Goal: Task Accomplishment & Management: Complete application form

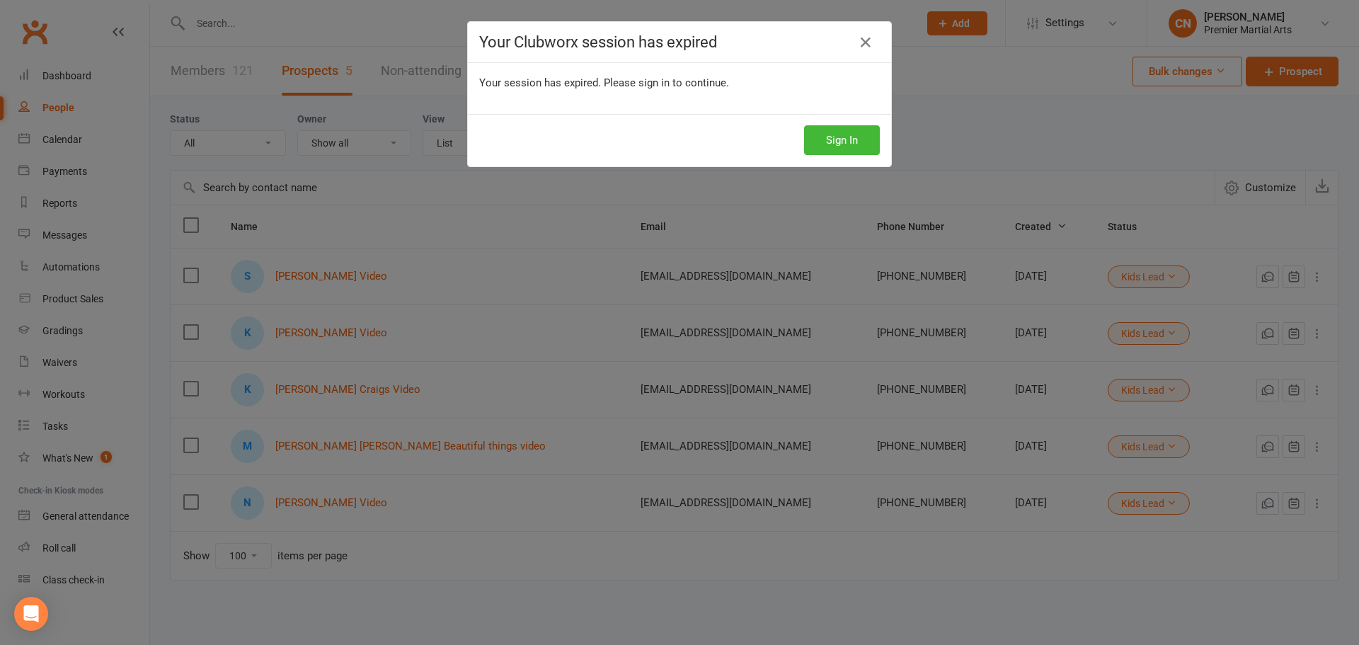
select select "100"
click at [862, 135] on button "Sign In" at bounding box center [842, 140] width 76 height 30
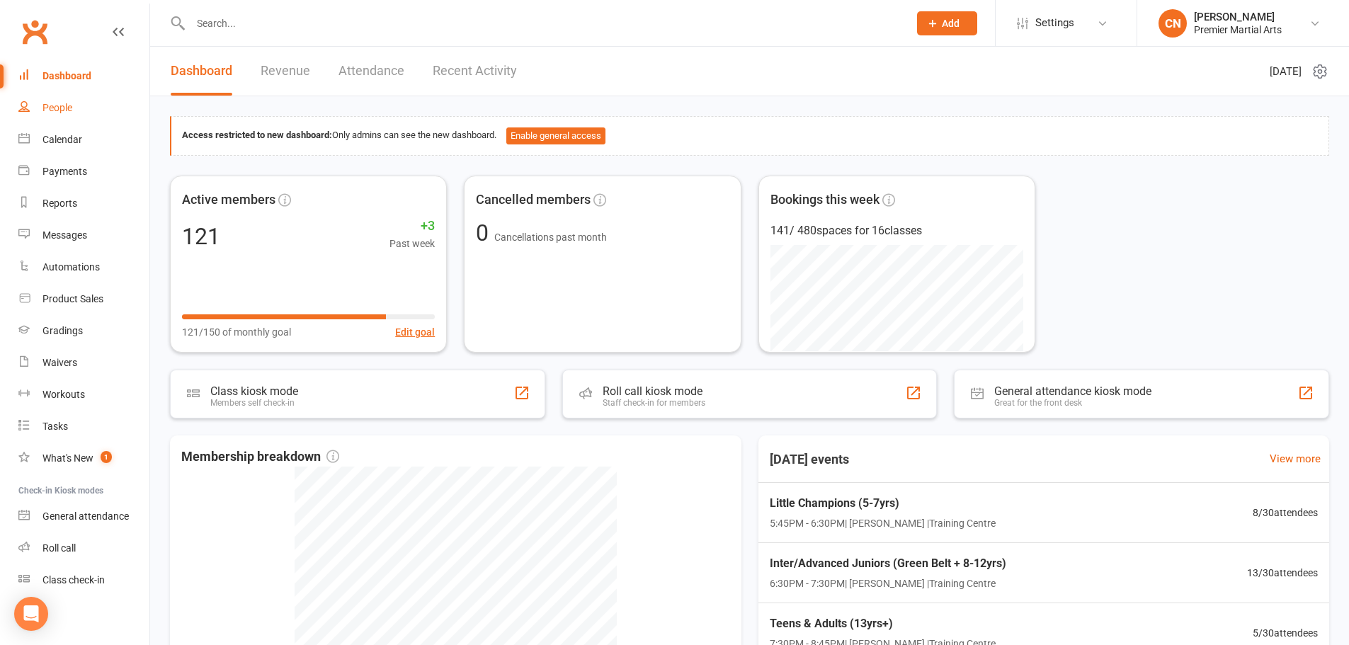
click at [71, 103] on div "People" at bounding box center [57, 107] width 30 height 11
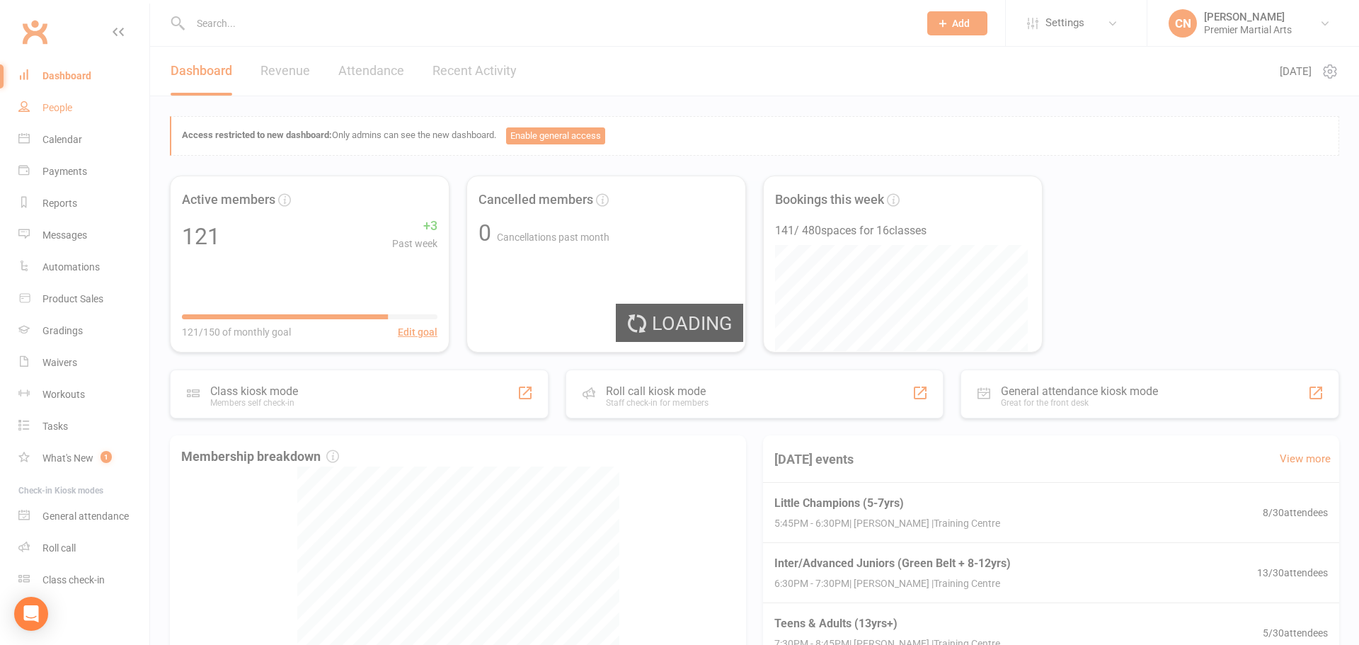
select select "100"
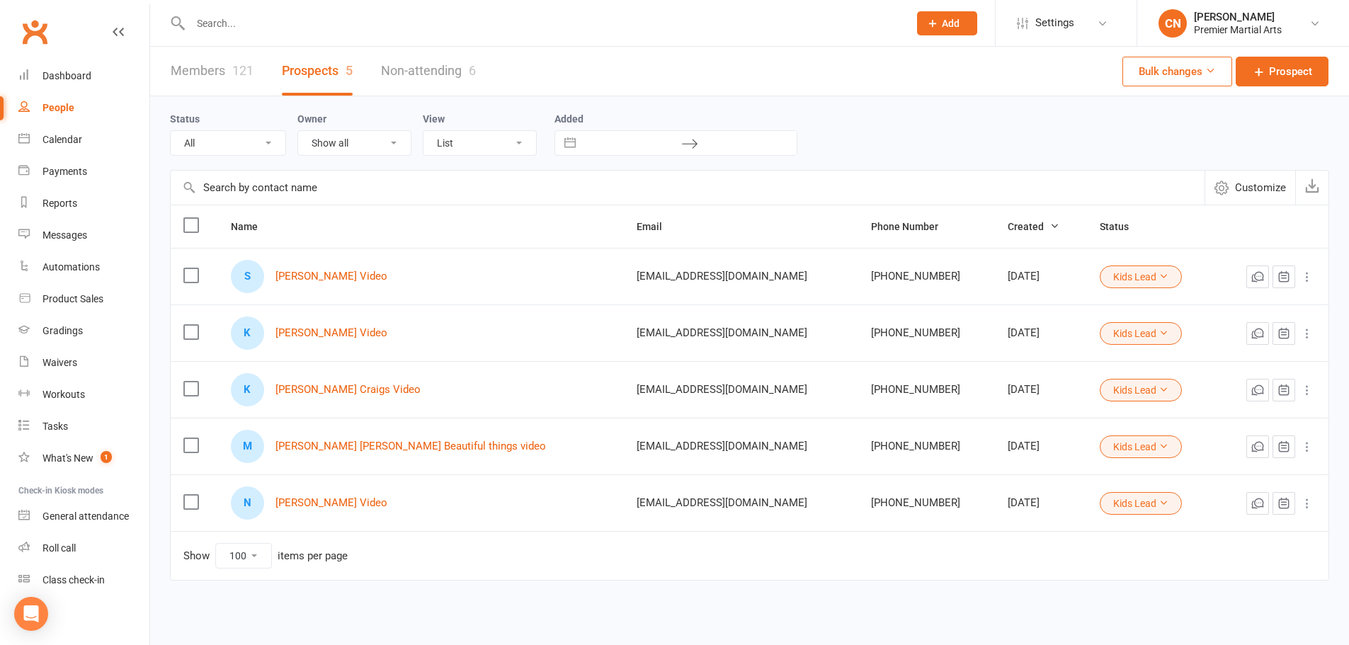
click at [962, 31] on button "Add" at bounding box center [947, 23] width 60 height 24
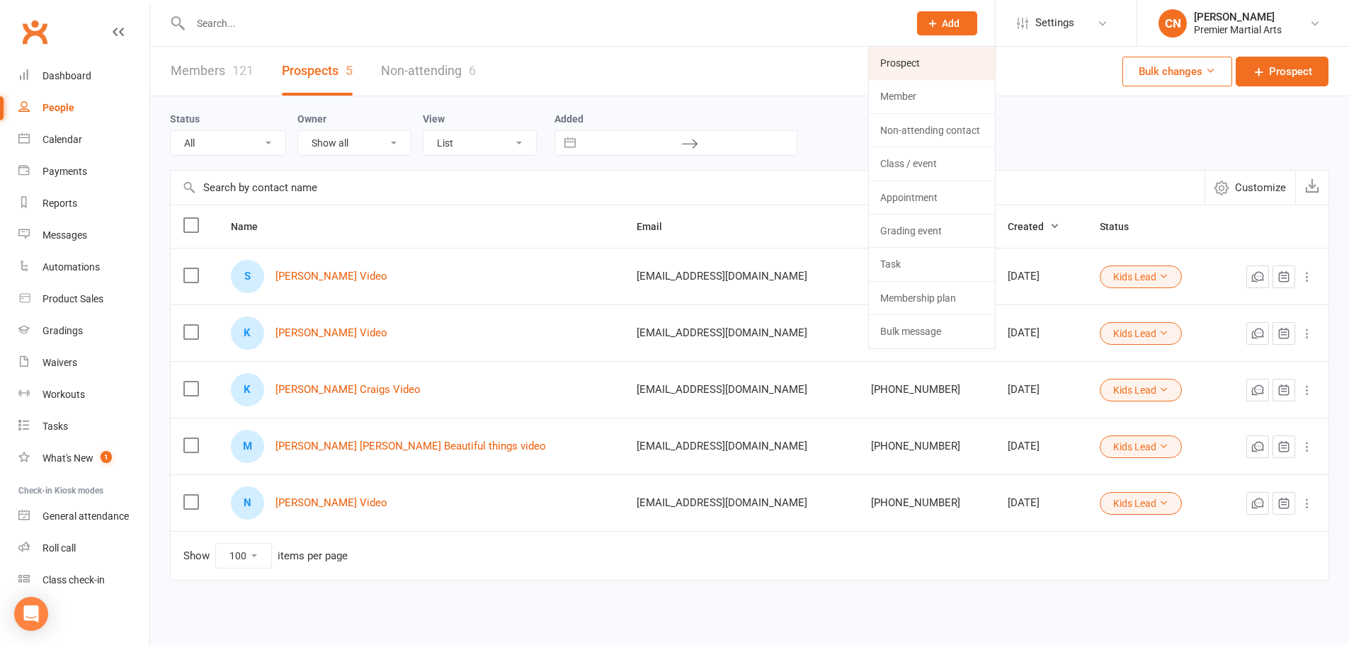
click at [940, 64] on link "Prospect" at bounding box center [932, 63] width 126 height 33
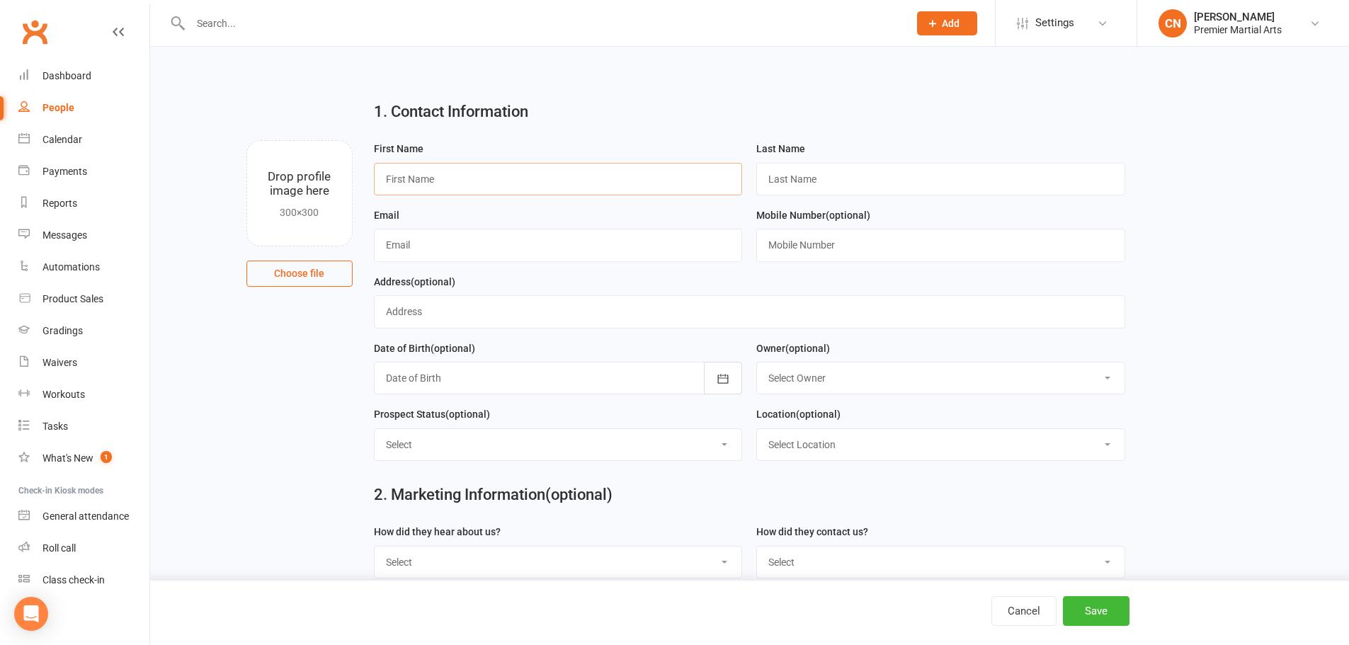
click at [485, 173] on input "text" at bounding box center [558, 179] width 369 height 33
type input "[PERSON_NAME]"
click at [498, 244] on input "text" at bounding box center [558, 245] width 369 height 33
type input "[EMAIL_ADDRESS][DOMAIN_NAME]"
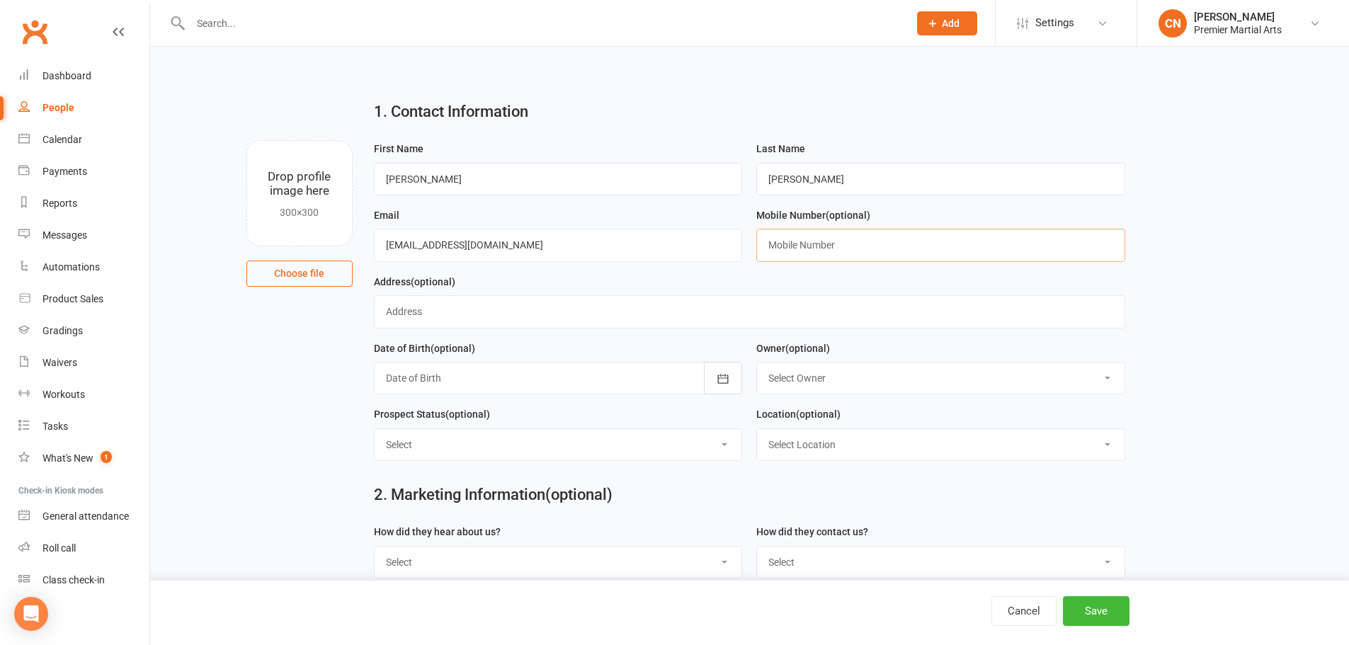
click at [829, 243] on input "text" at bounding box center [940, 245] width 369 height 33
type input "07888529611"
click at [695, 307] on input "text" at bounding box center [749, 311] width 751 height 33
type input "[STREET_ADDRESS][PERSON_NAME]"
click at [723, 374] on button "button" at bounding box center [723, 378] width 38 height 33
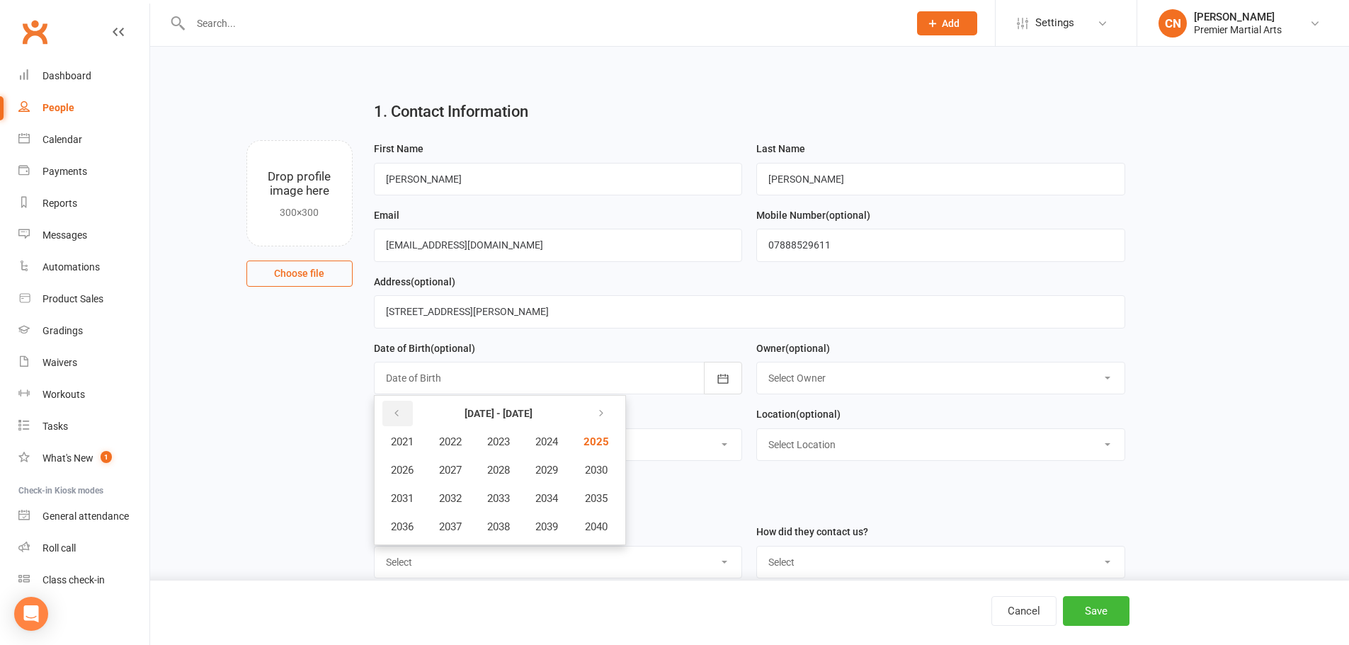
click at [400, 416] on icon "button" at bounding box center [396, 413] width 10 height 11
click at [602, 412] on icon "button" at bounding box center [598, 413] width 10 height 11
click at [597, 532] on span "2020" at bounding box center [594, 526] width 23 height 13
click at [476, 443] on span "February" at bounding box center [478, 441] width 40 height 13
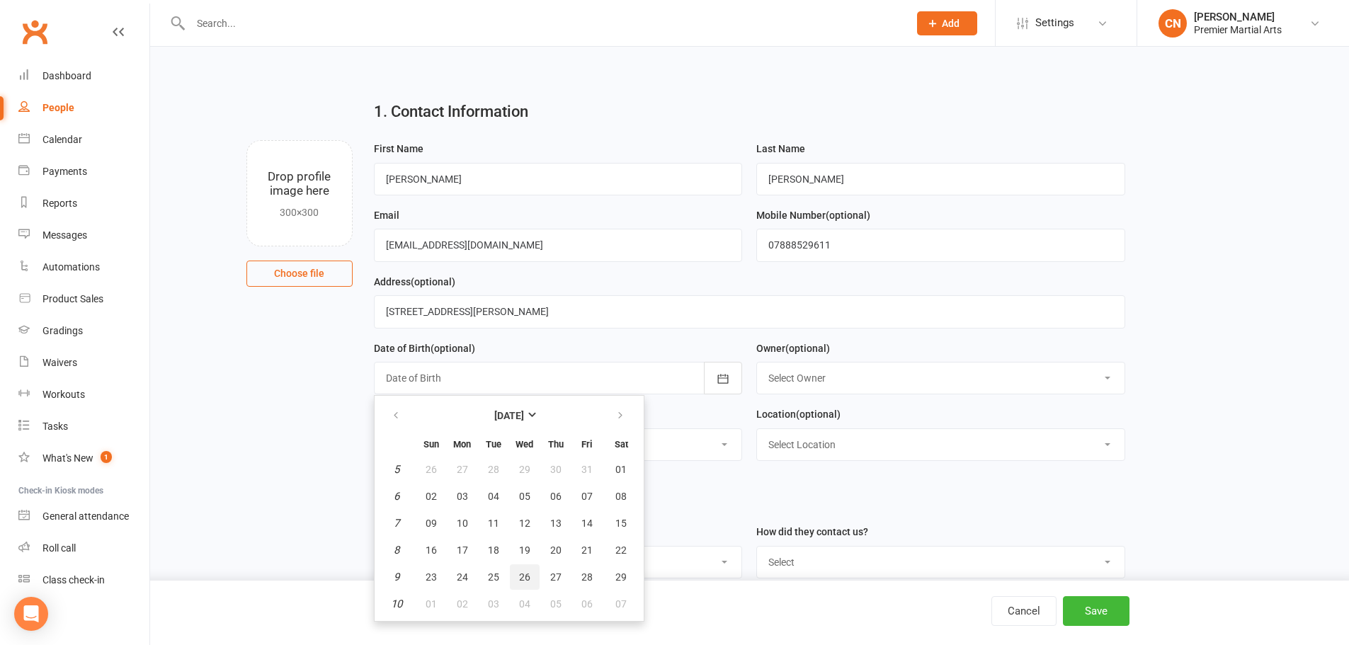
click at [522, 578] on span "26" at bounding box center [524, 576] width 11 height 11
type input "[DATE]"
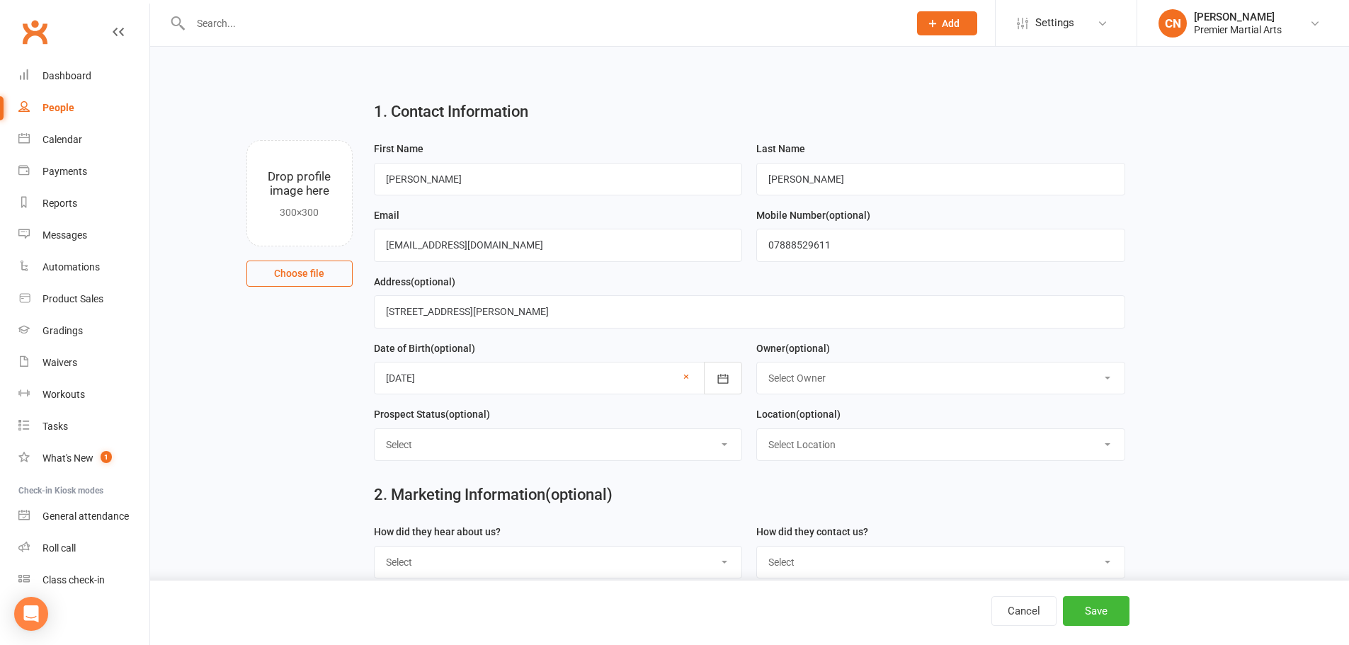
click at [847, 442] on select "Select Location Training Centre Zoom training" at bounding box center [940, 444] width 367 height 31
select select "0"
click at [757, 432] on select "Select Location Training Centre Zoom training" at bounding box center [940, 444] width 367 height 31
click at [682, 447] on select "Select Not interested Kids Lead Adult Lead Intro Booked" at bounding box center [557, 444] width 367 height 31
click at [334, 458] on main "1. Contact Information Drop profile image here 300×300 Choose file First Name […" at bounding box center [749, 398] width 1159 height 618
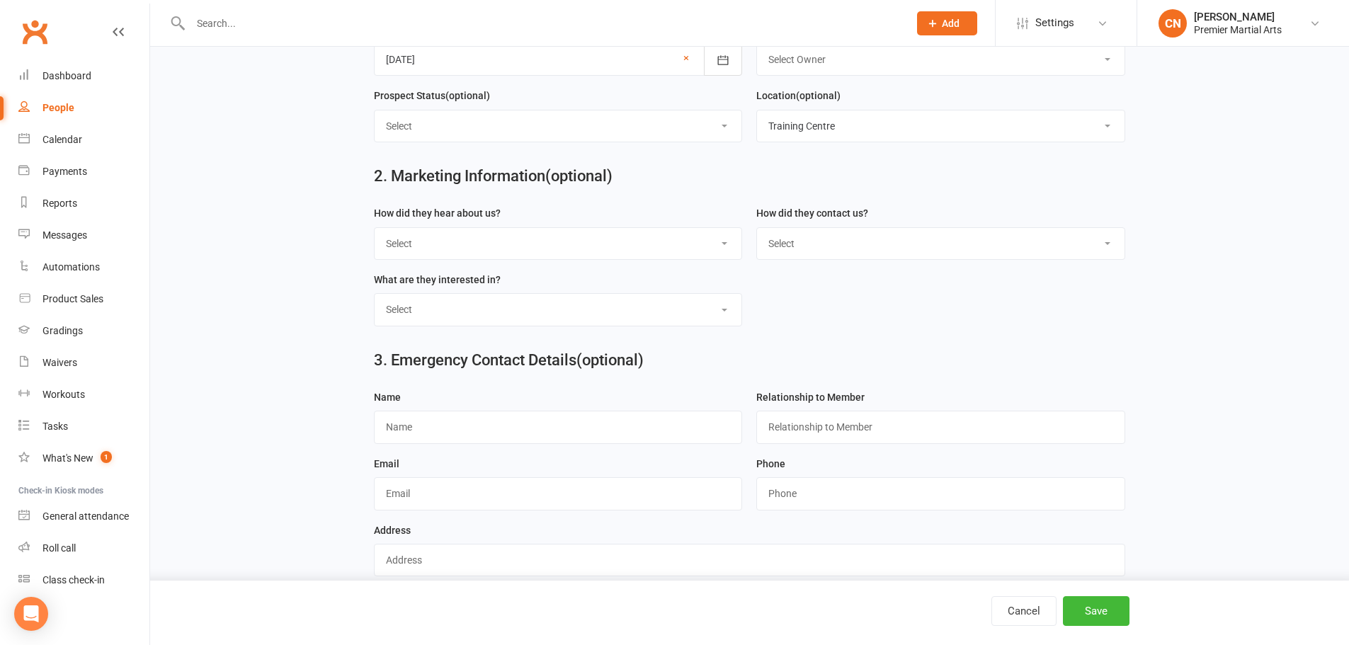
scroll to position [347, 0]
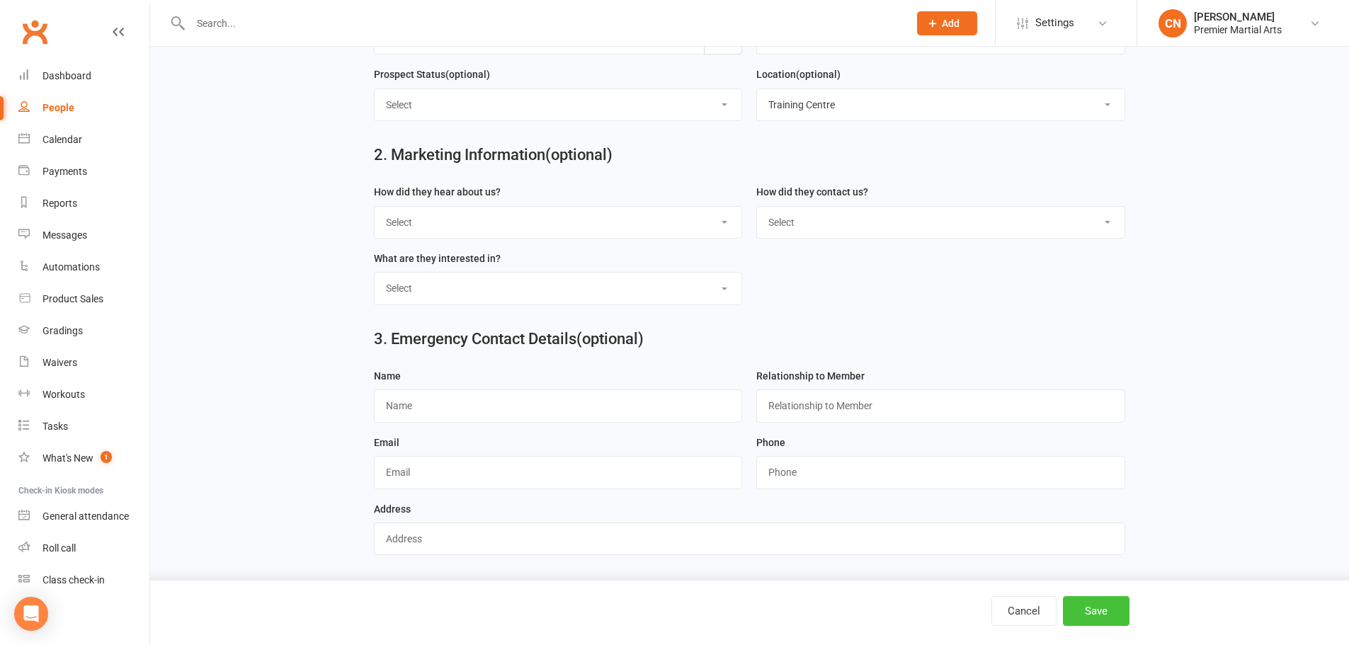
click at [1118, 607] on button "Save" at bounding box center [1096, 611] width 67 height 30
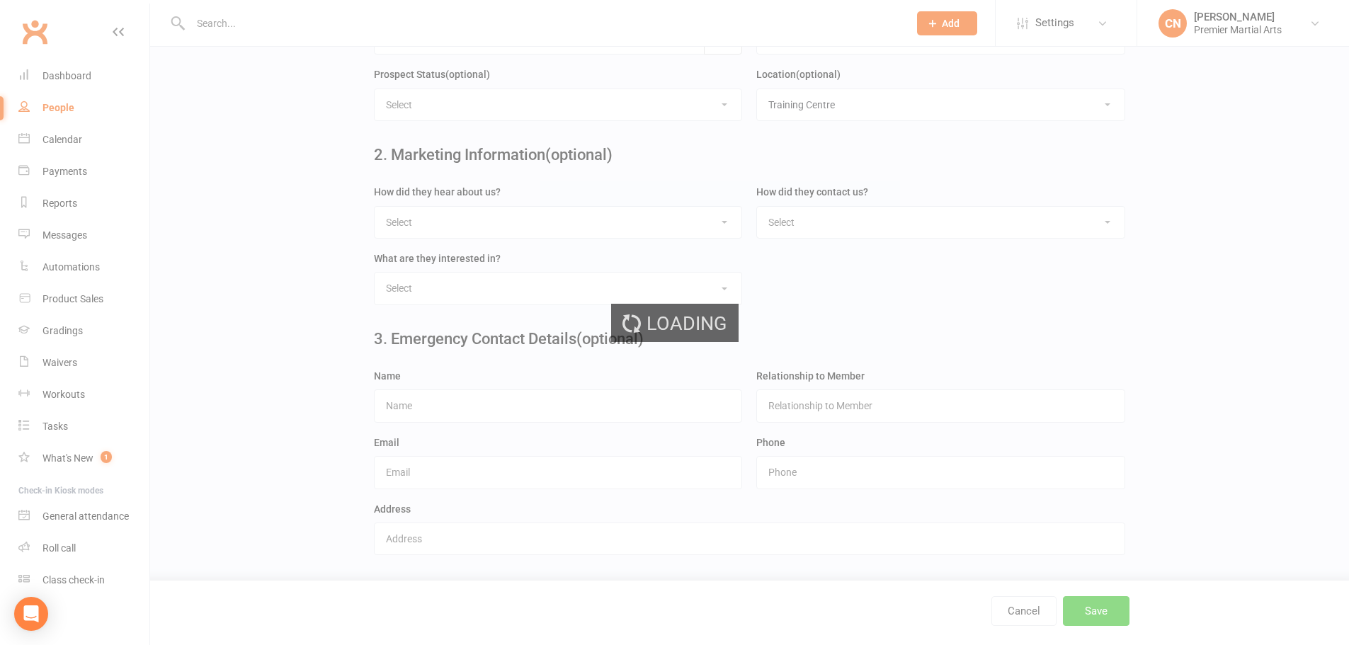
scroll to position [0, 0]
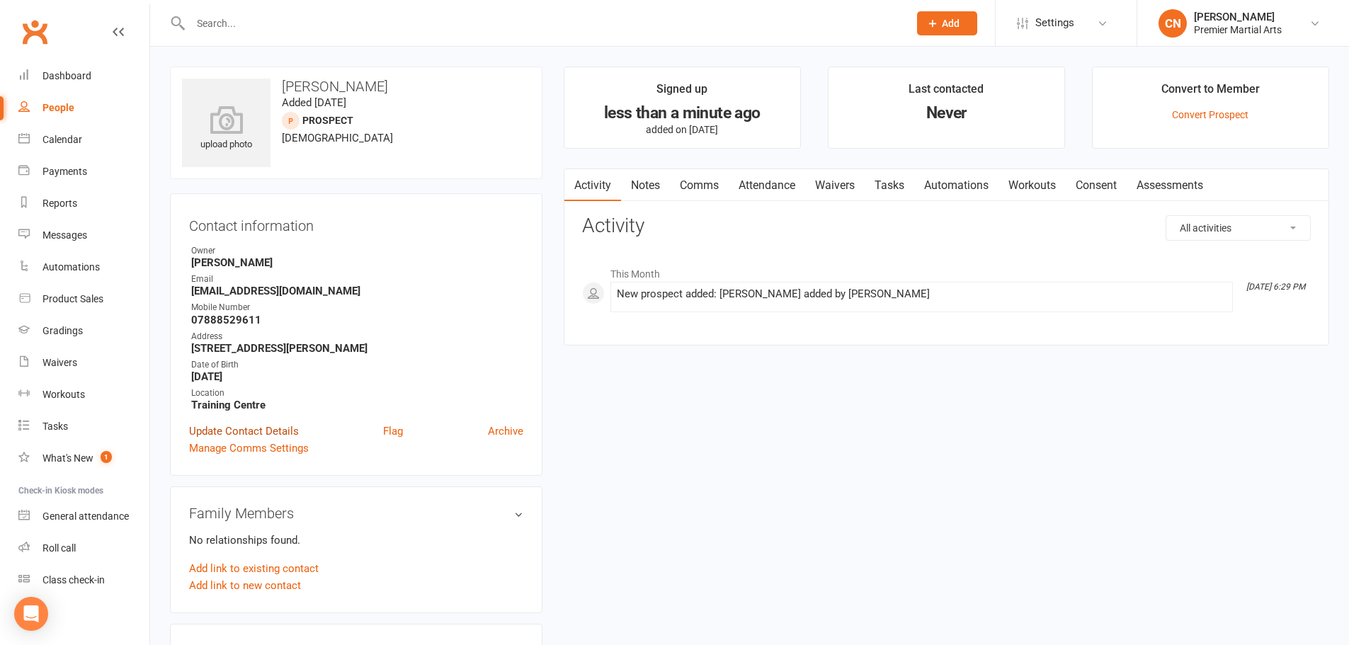
click at [277, 431] on link "Update Contact Details" at bounding box center [244, 431] width 110 height 17
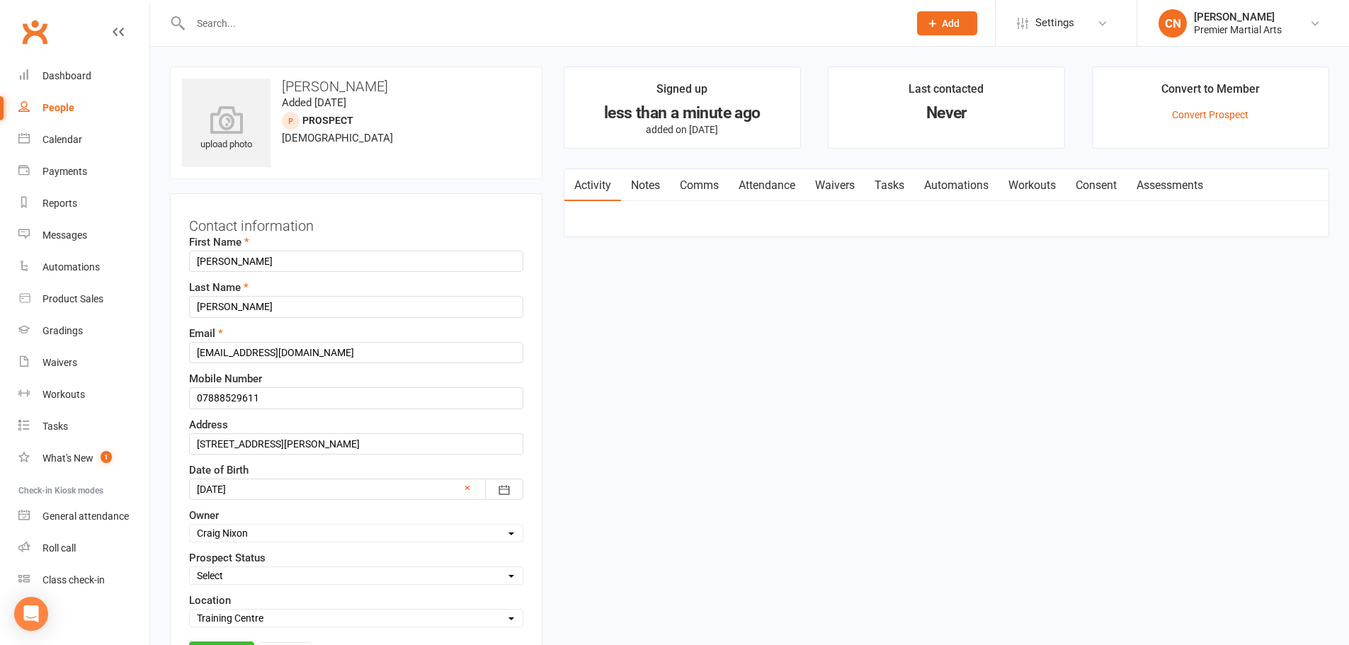
scroll to position [67, 0]
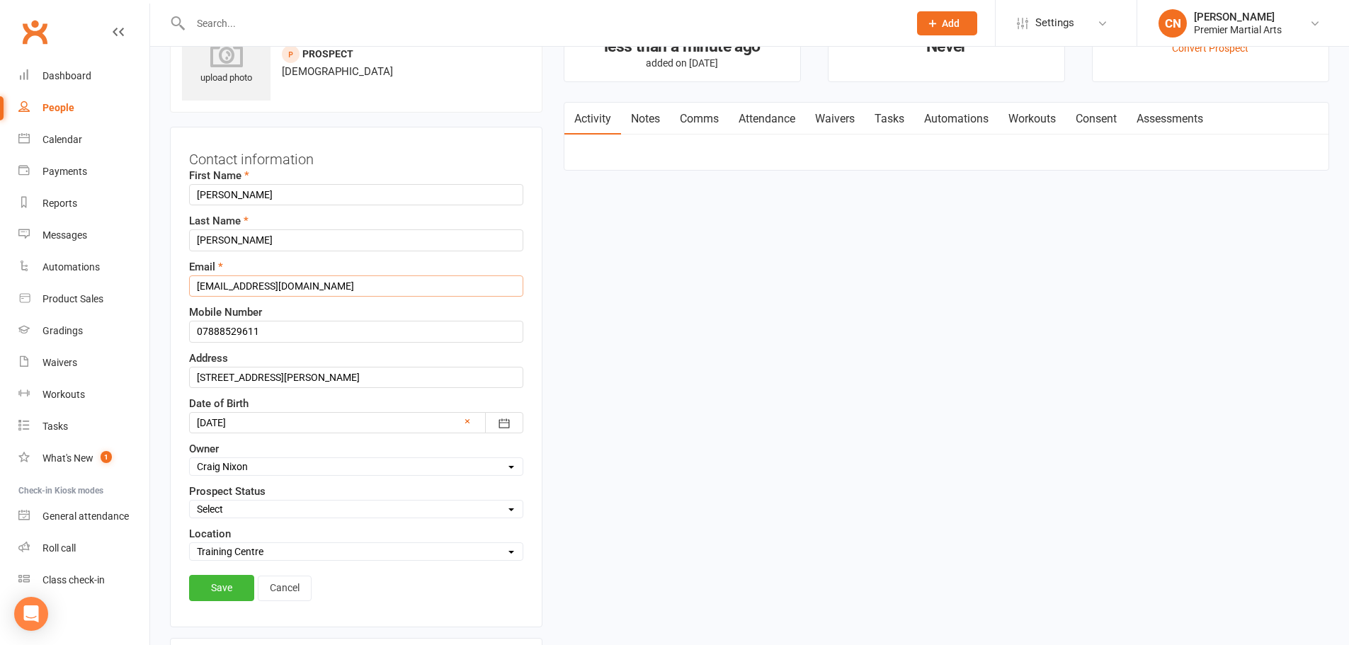
click at [324, 285] on input "[EMAIL_ADDRESS][DOMAIN_NAME]" at bounding box center [356, 285] width 334 height 21
click at [202, 285] on input "[EMAIL_ADDRESS][DOMAIN_NAME]" at bounding box center [356, 285] width 334 height 21
click at [227, 286] on input "[EMAIL_ADDRESS][DOMAIN_NAME]" at bounding box center [356, 285] width 334 height 21
click at [241, 286] on input "[EMAIL_ADDRESS][DOMAIN_NAME]" at bounding box center [356, 285] width 334 height 21
drag, startPoint x: 251, startPoint y: 288, endPoint x: 192, endPoint y: 281, distance: 59.9
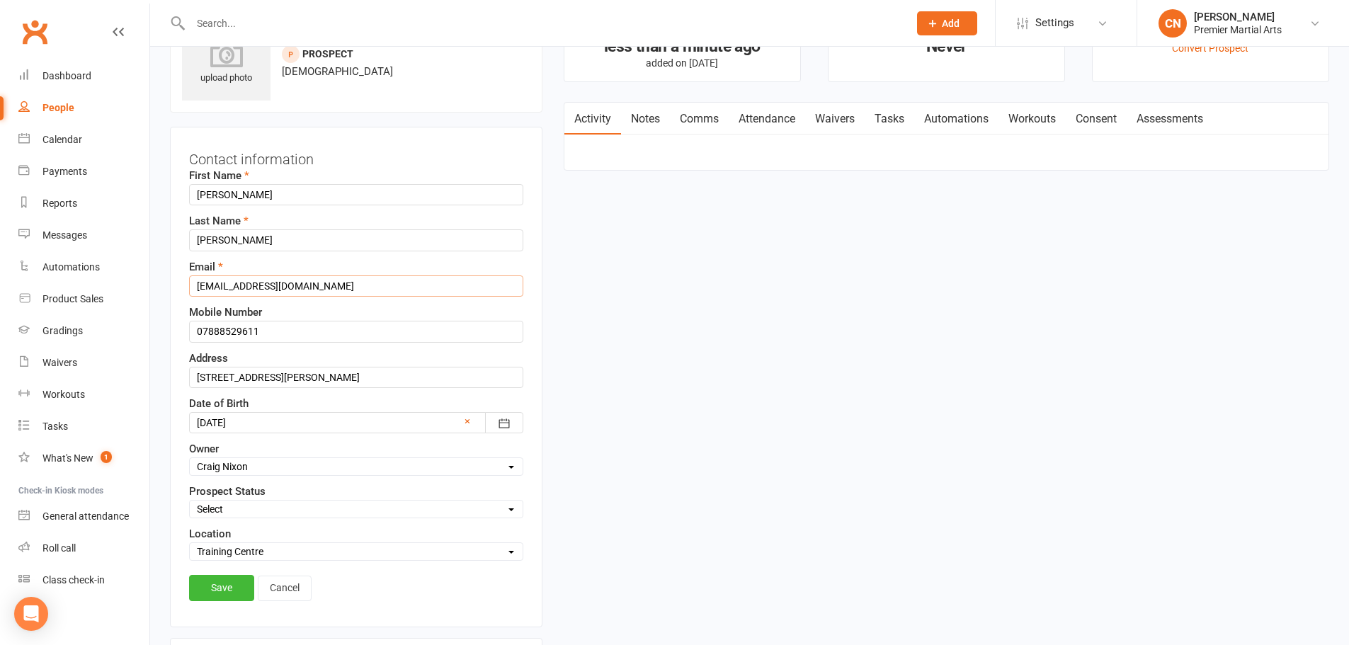
click at [192, 281] on input "[EMAIL_ADDRESS][DOMAIN_NAME]" at bounding box center [356, 285] width 334 height 21
type input "[EMAIL_ADDRESS][DOMAIN_NAME]"
click at [229, 588] on link "Save" at bounding box center [221, 587] width 65 height 25
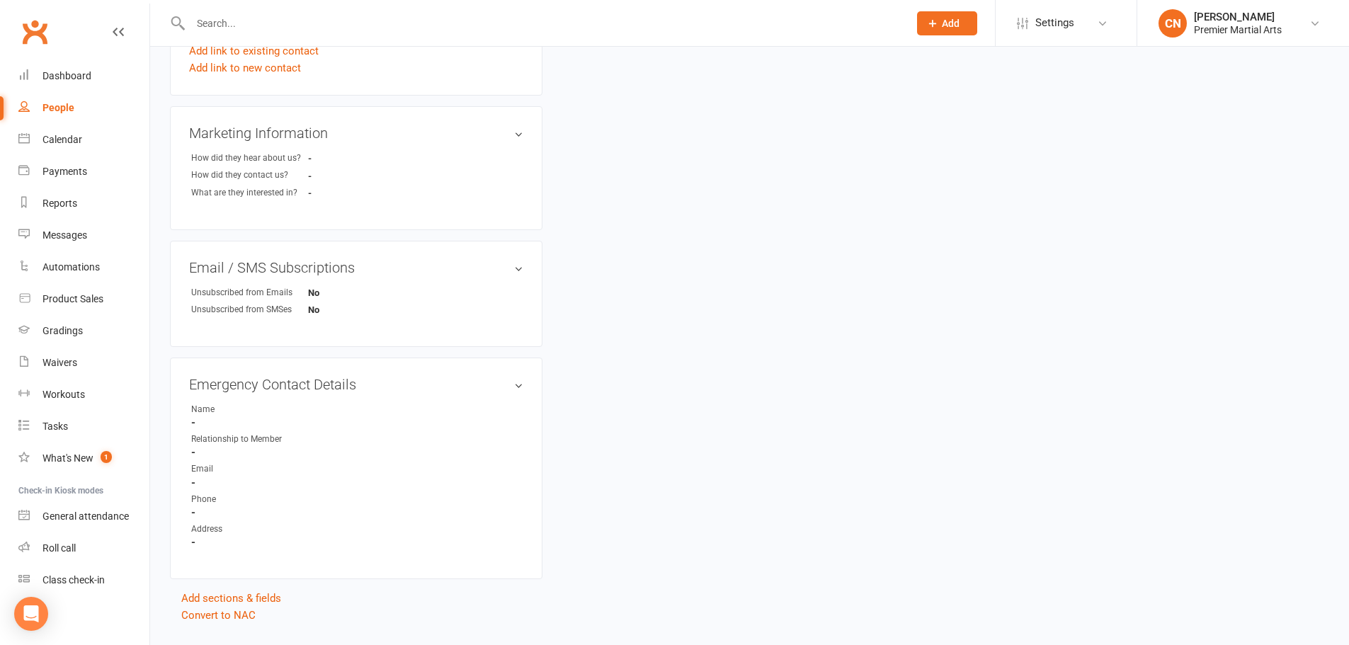
scroll to position [552, 0]
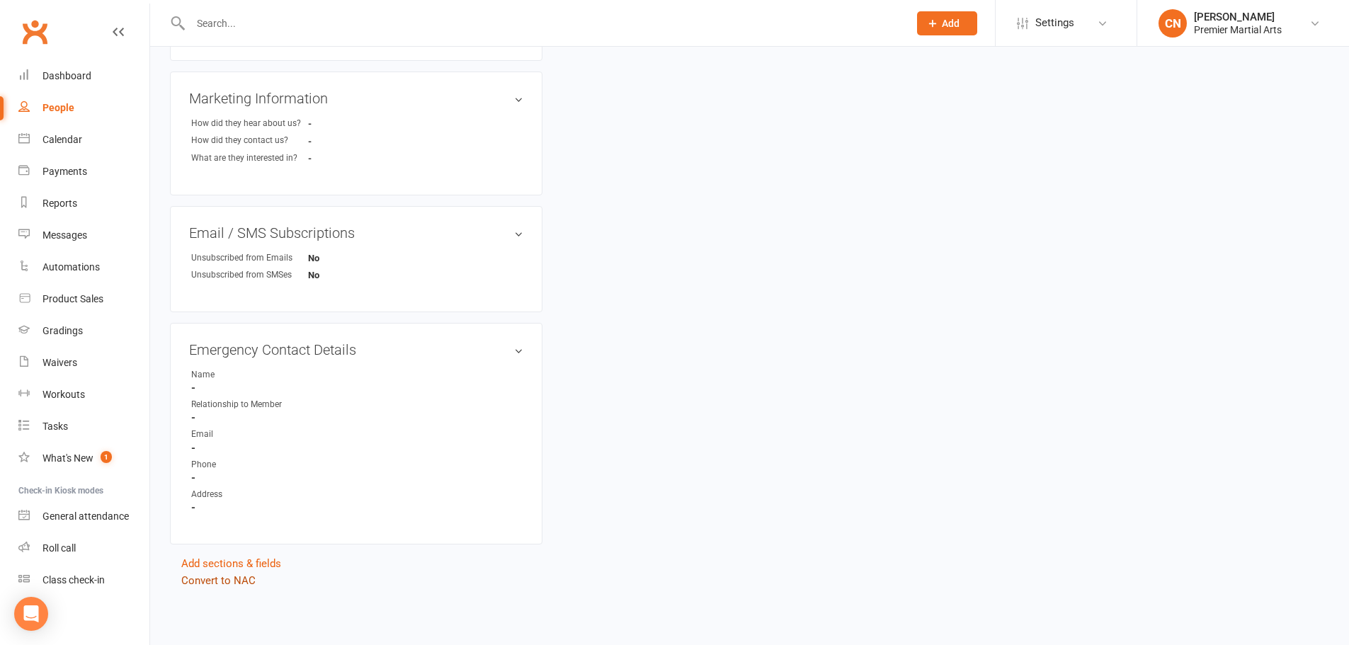
click at [199, 582] on link "Convert to NAC" at bounding box center [218, 580] width 74 height 13
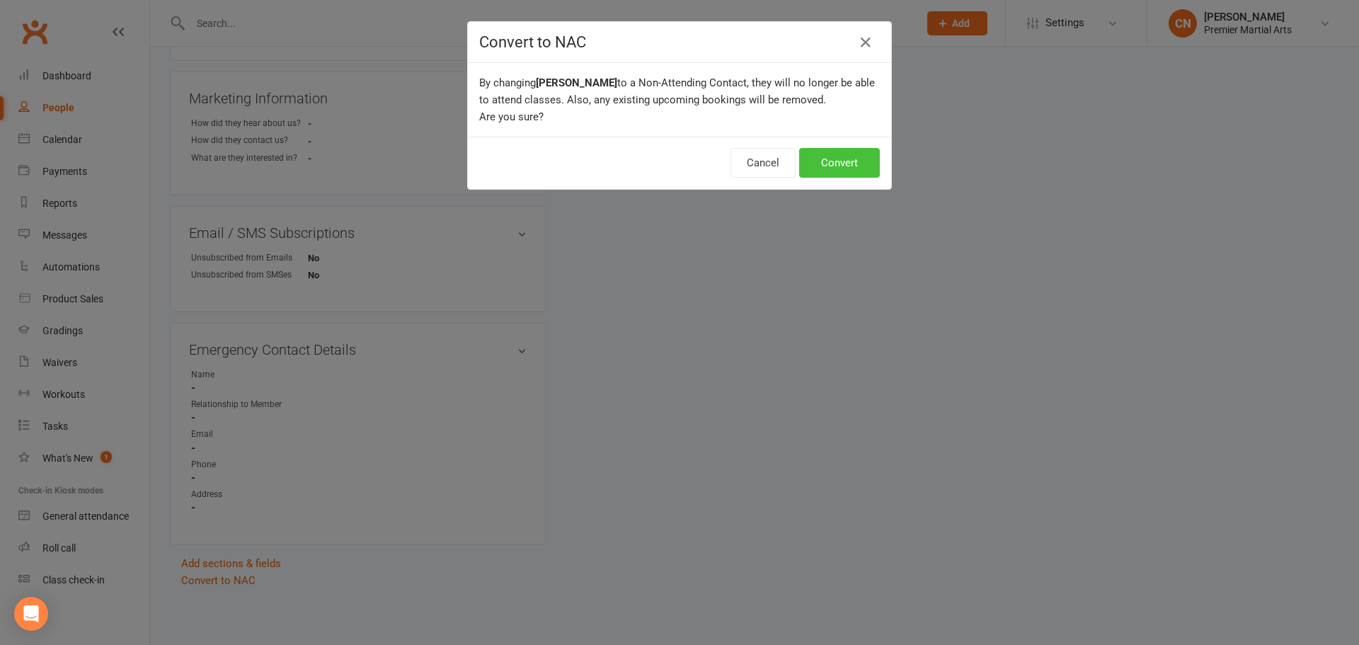
click at [819, 150] on button "Convert" at bounding box center [839, 163] width 81 height 30
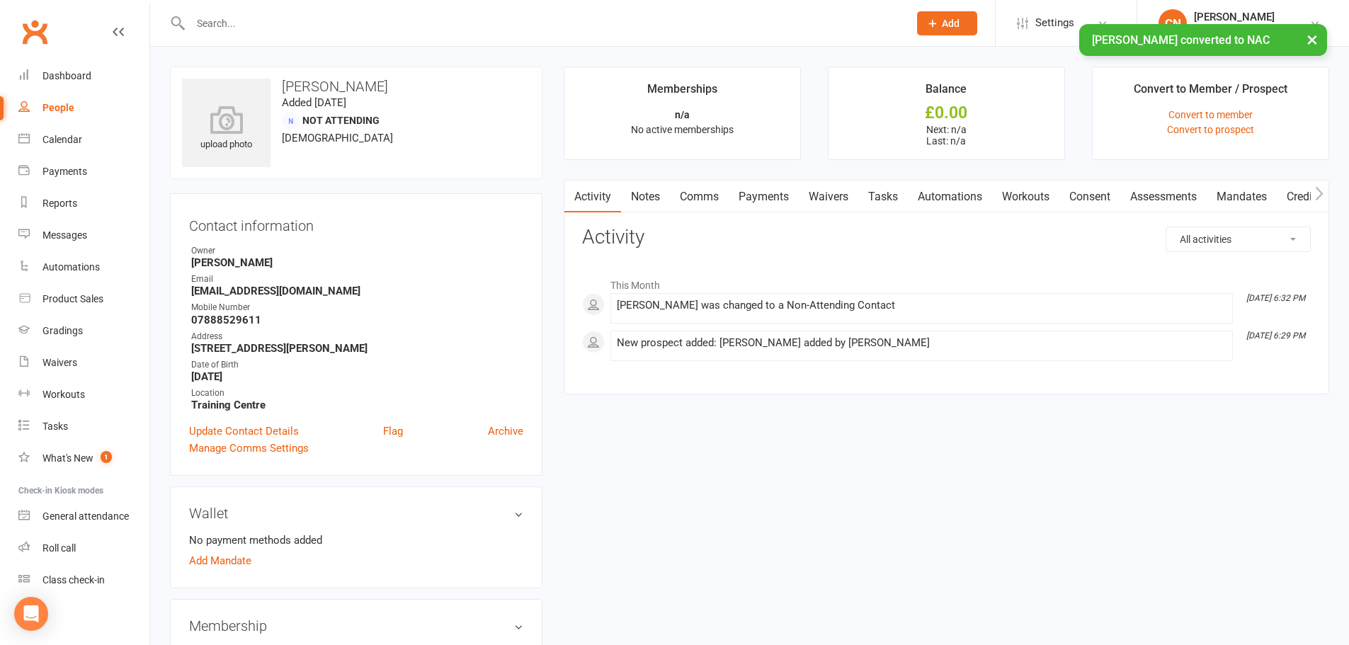
click at [64, 110] on div "People" at bounding box center [58, 107] width 32 height 11
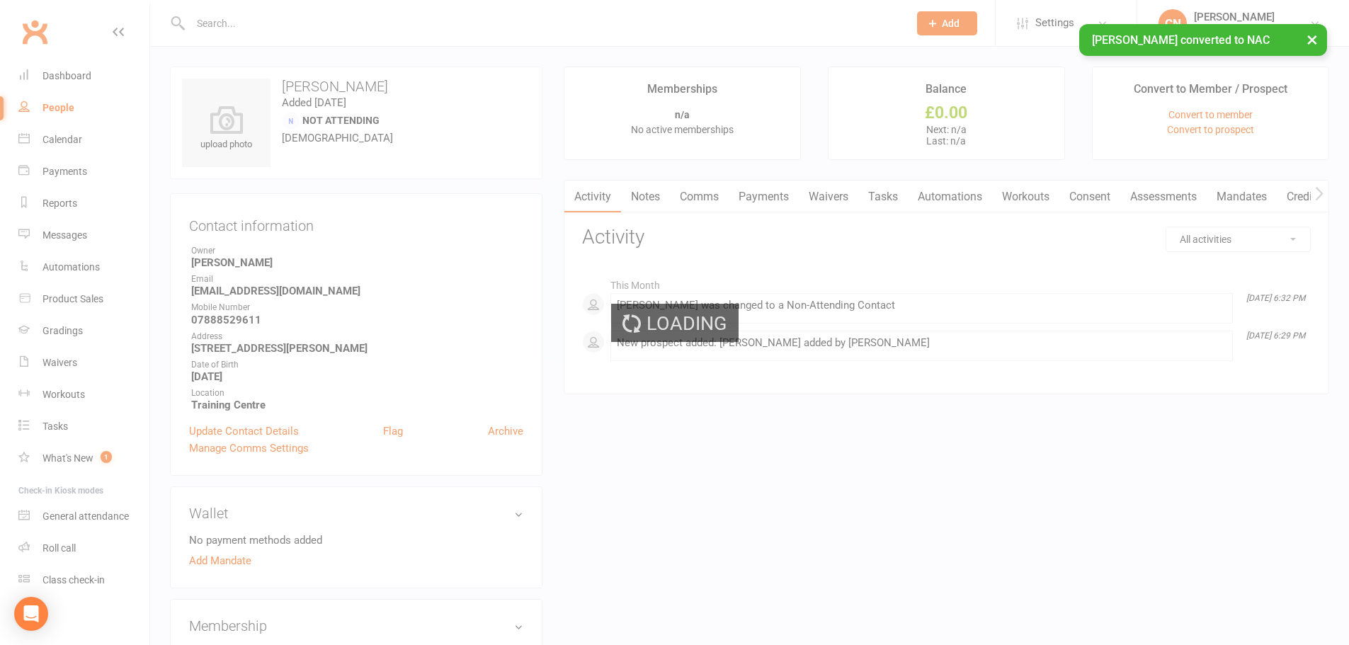
select select "100"
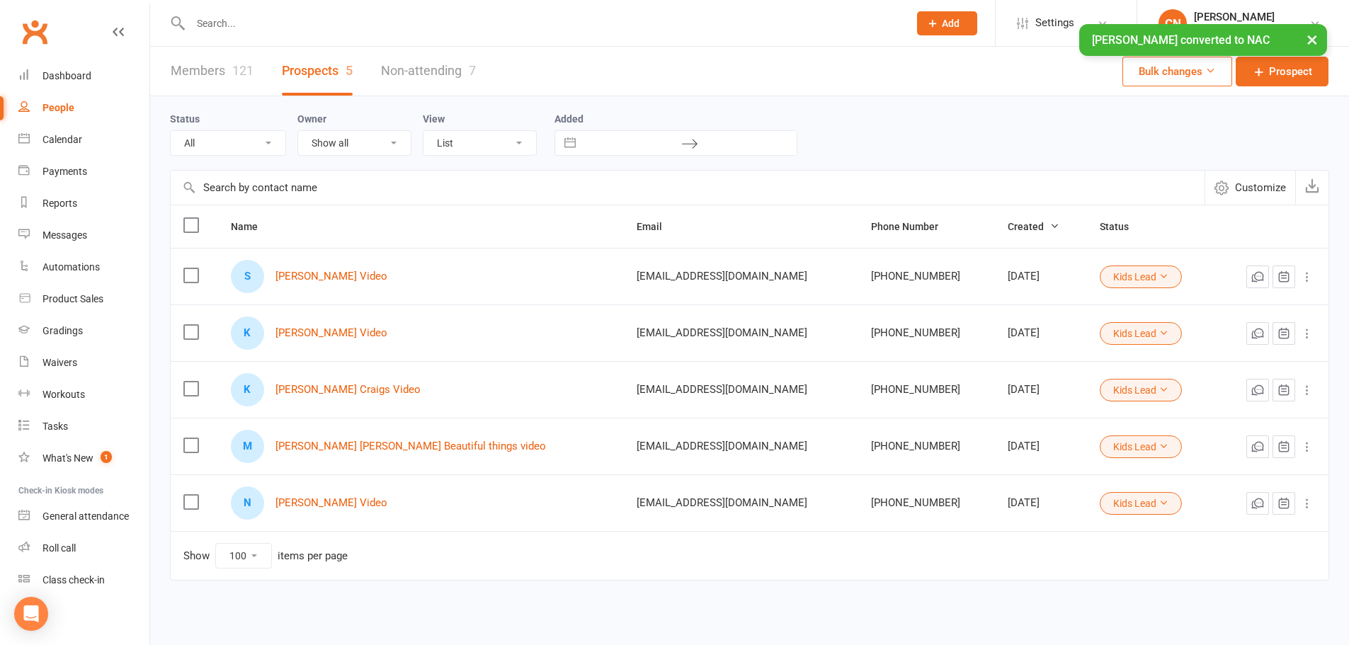
click at [433, 68] on link "Non-attending 7" at bounding box center [428, 71] width 95 height 49
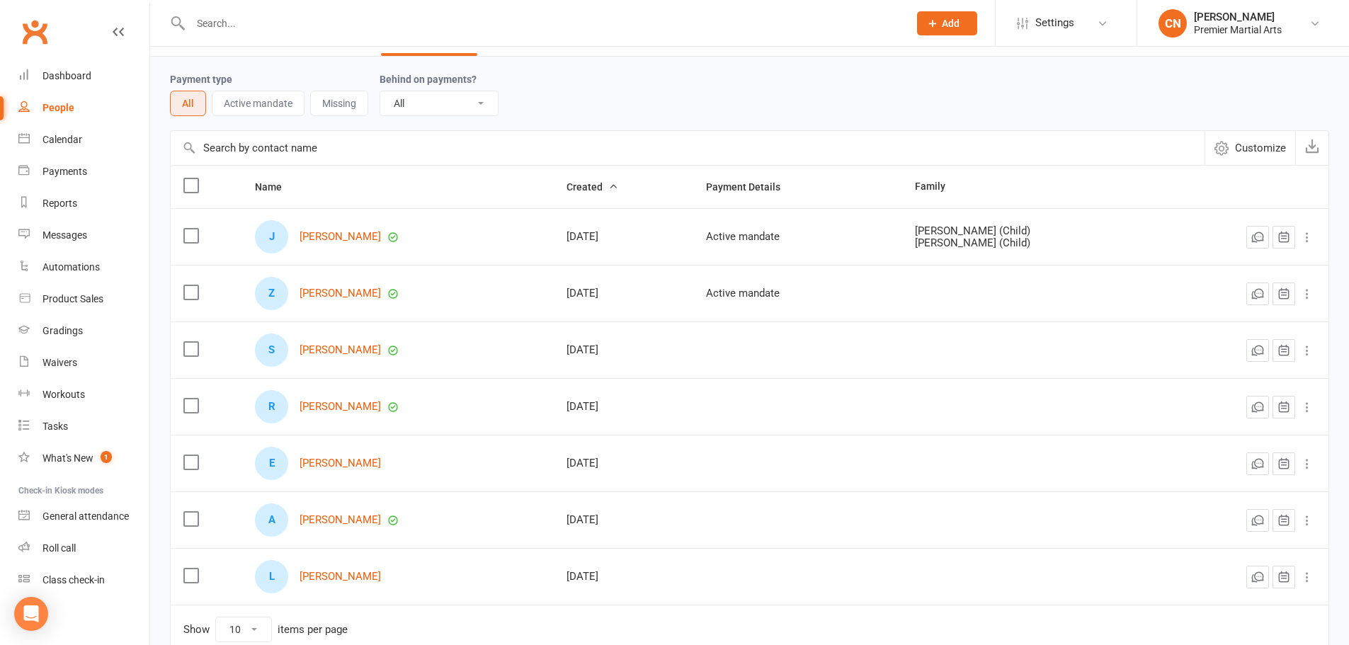
scroll to position [125, 0]
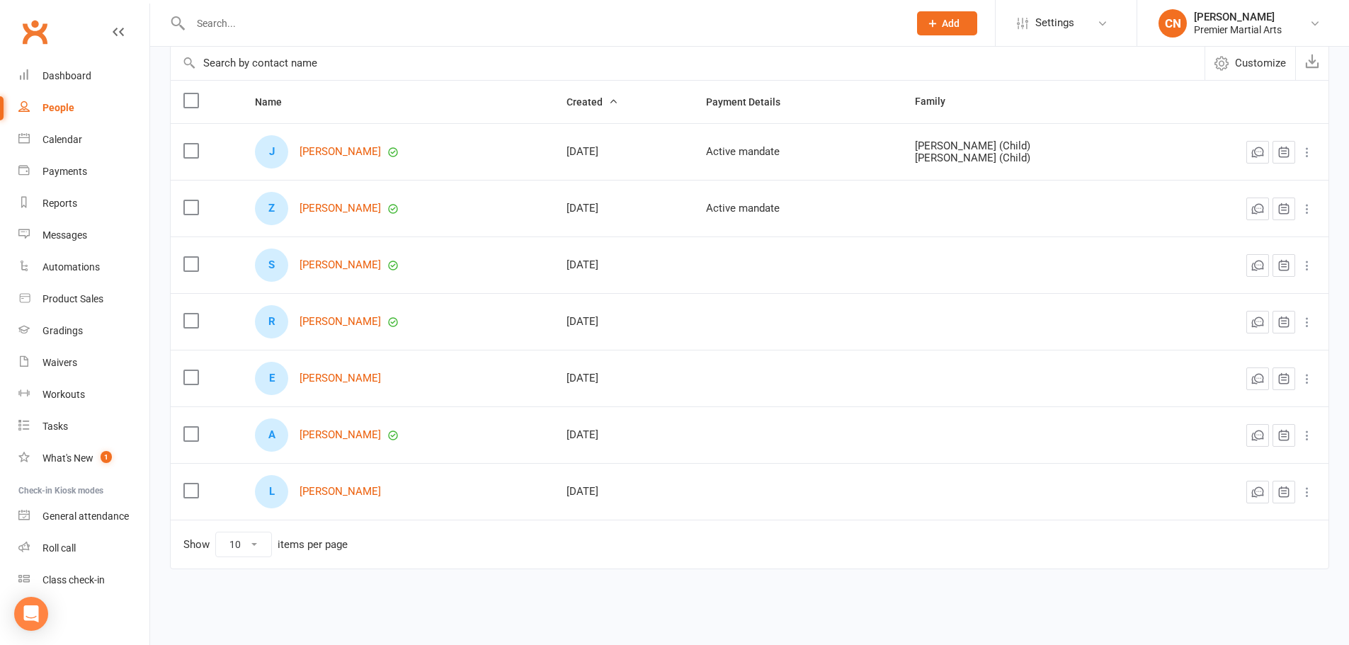
click at [193, 490] on label at bounding box center [190, 491] width 14 height 14
click at [193, 484] on input "checkbox" at bounding box center [190, 484] width 14 height 0
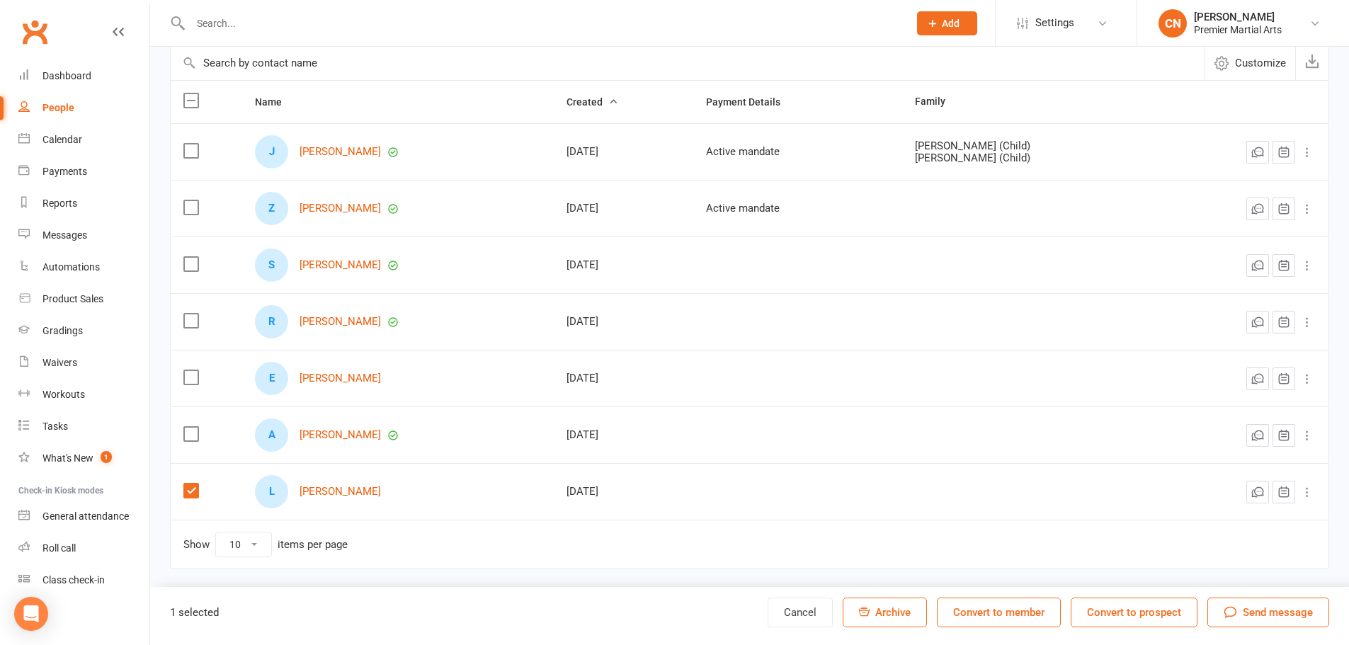
click at [1030, 617] on button "Convert to member" at bounding box center [999, 613] width 124 height 30
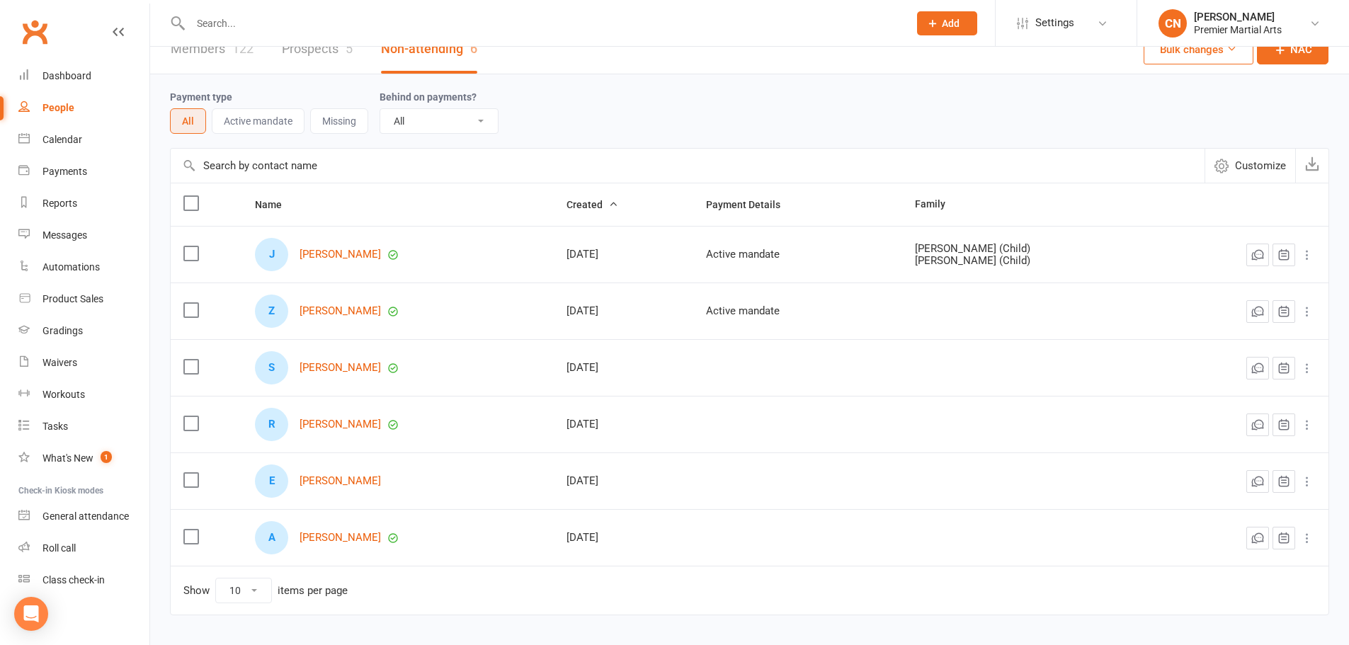
scroll to position [0, 0]
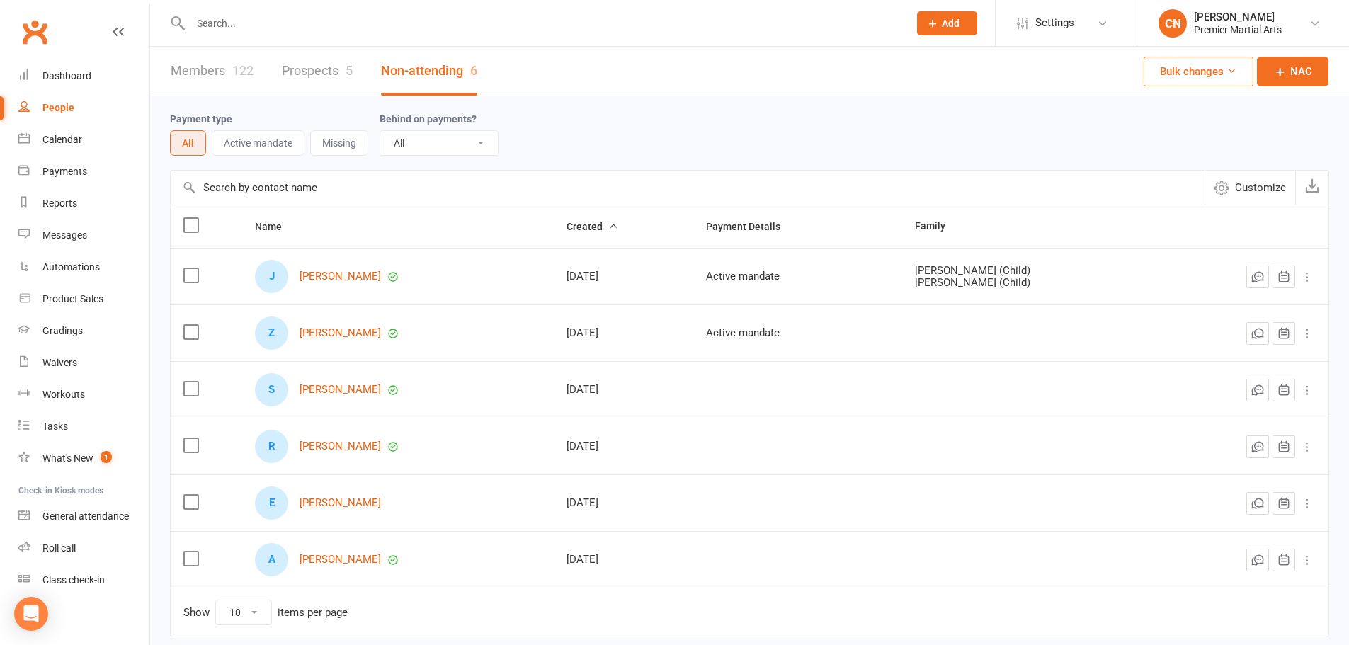
click at [221, 76] on link "Members 122" at bounding box center [212, 71] width 83 height 49
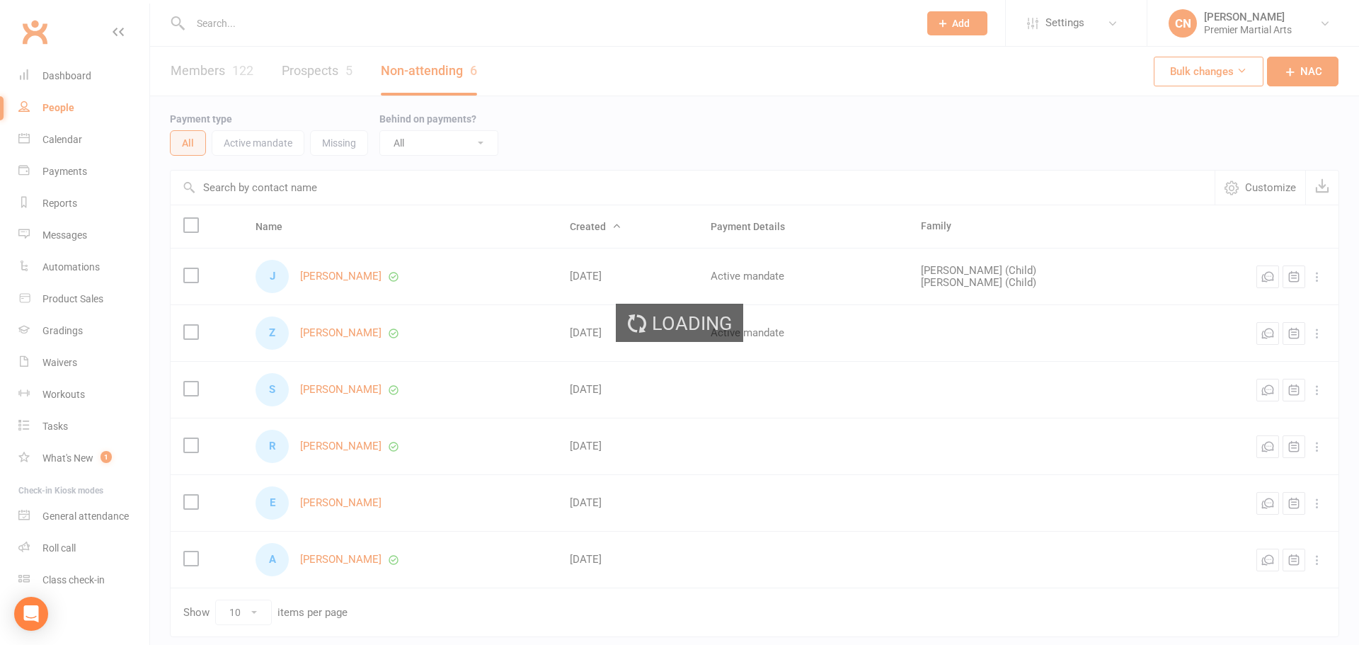
select select "100"
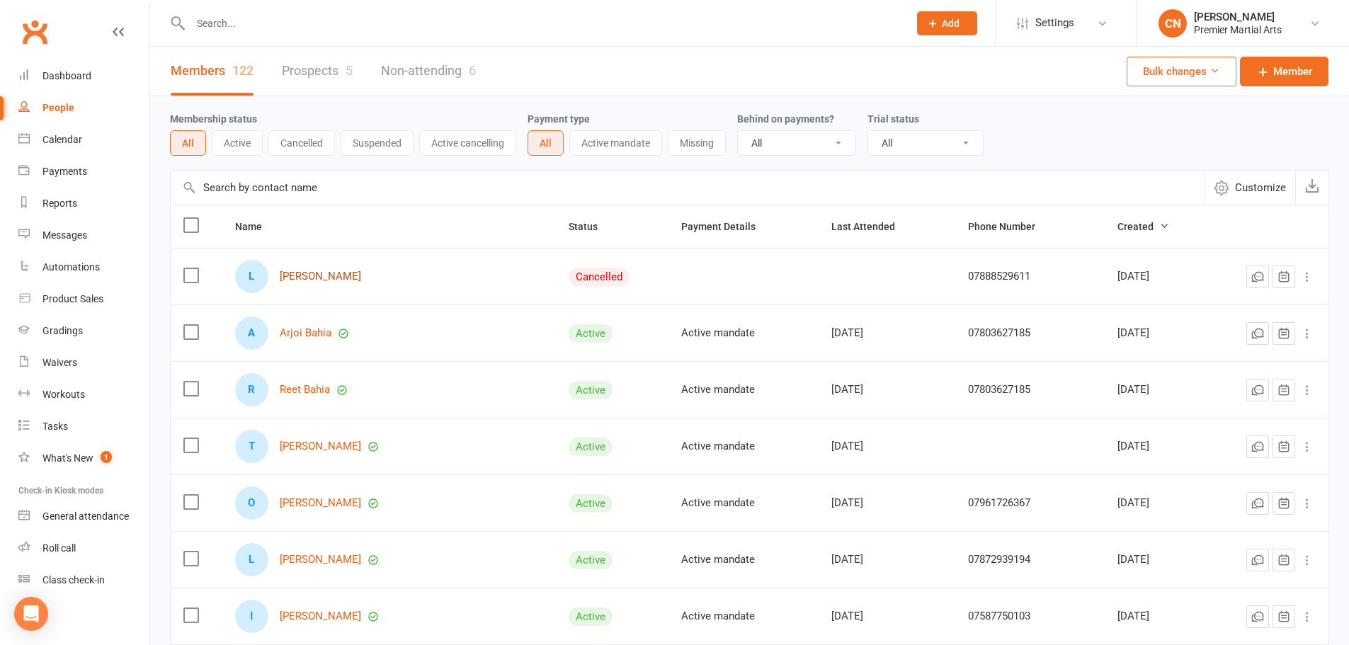
click at [333, 275] on link "[PERSON_NAME]" at bounding box center [320, 276] width 81 height 12
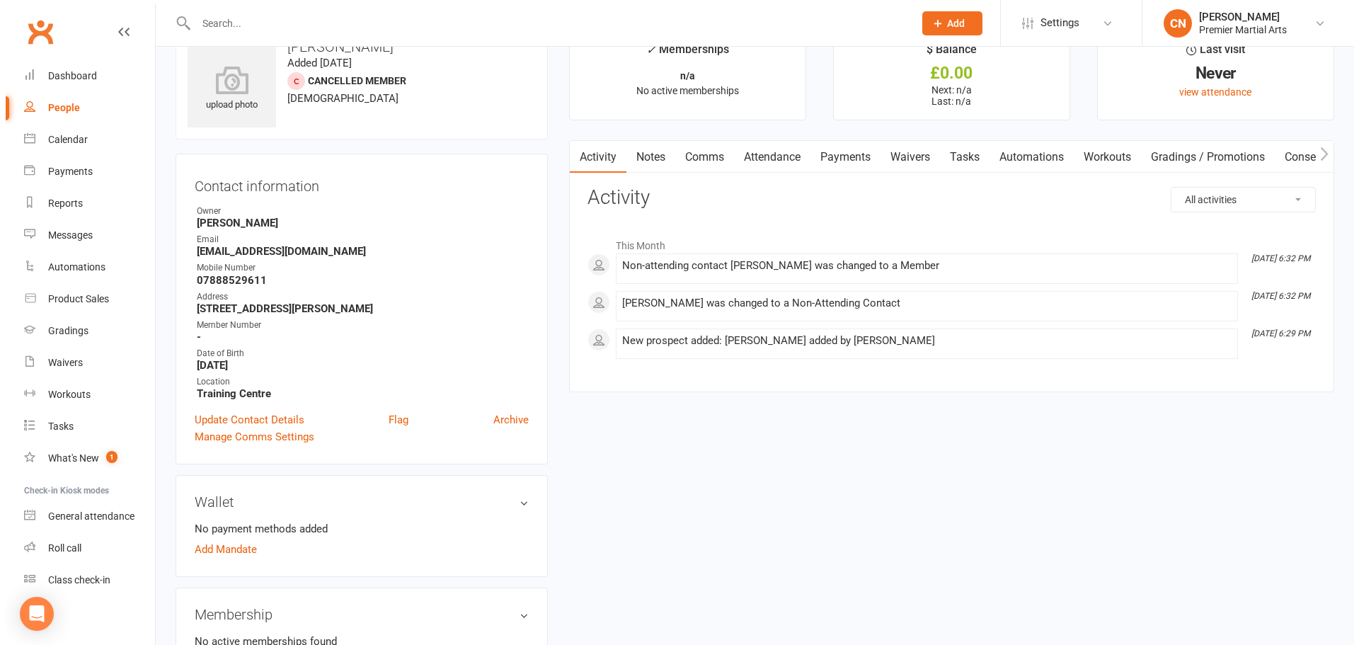
scroll to position [212, 0]
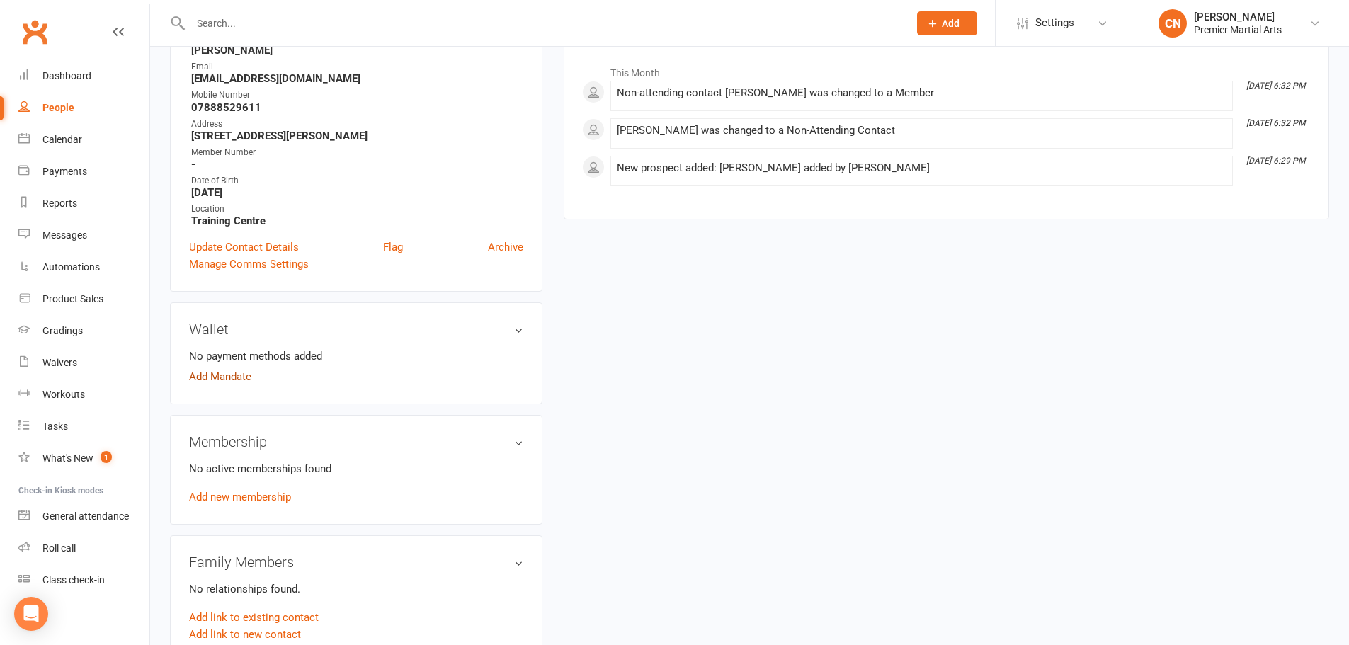
click at [243, 374] on link "Add Mandate" at bounding box center [220, 376] width 62 height 17
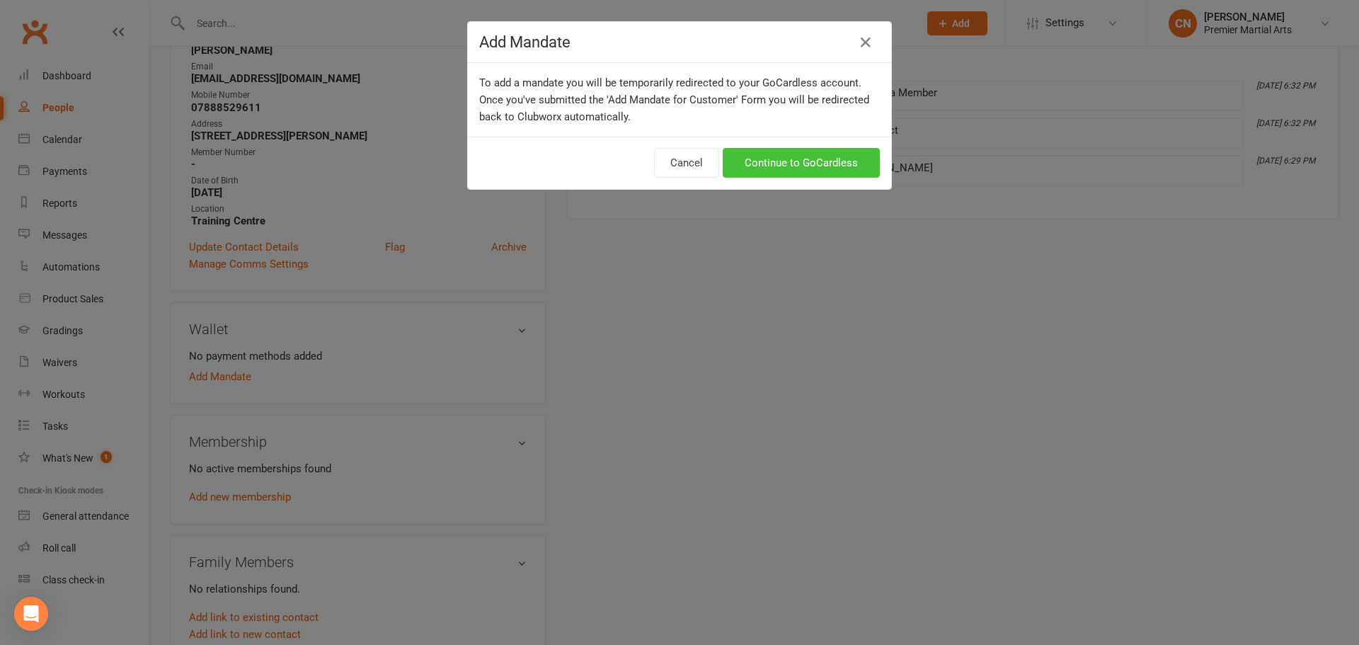
click at [773, 166] on link "Continue to GoCardless" at bounding box center [801, 163] width 157 height 30
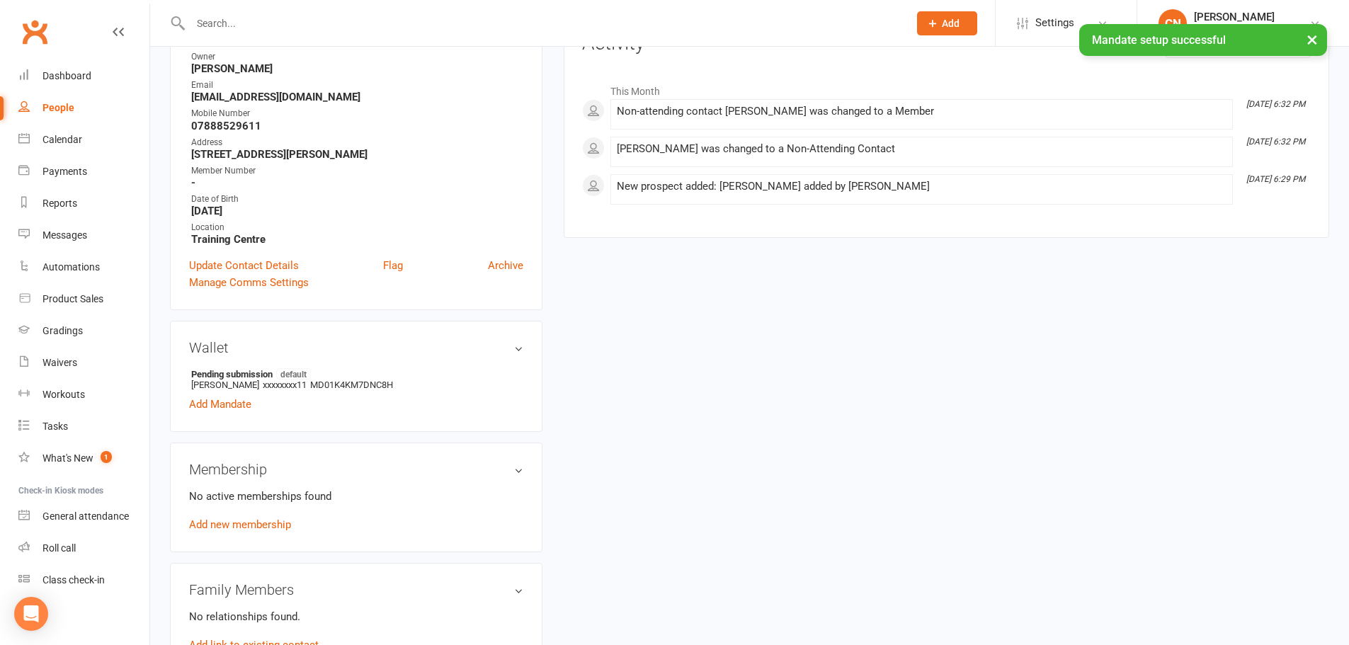
scroll to position [212, 0]
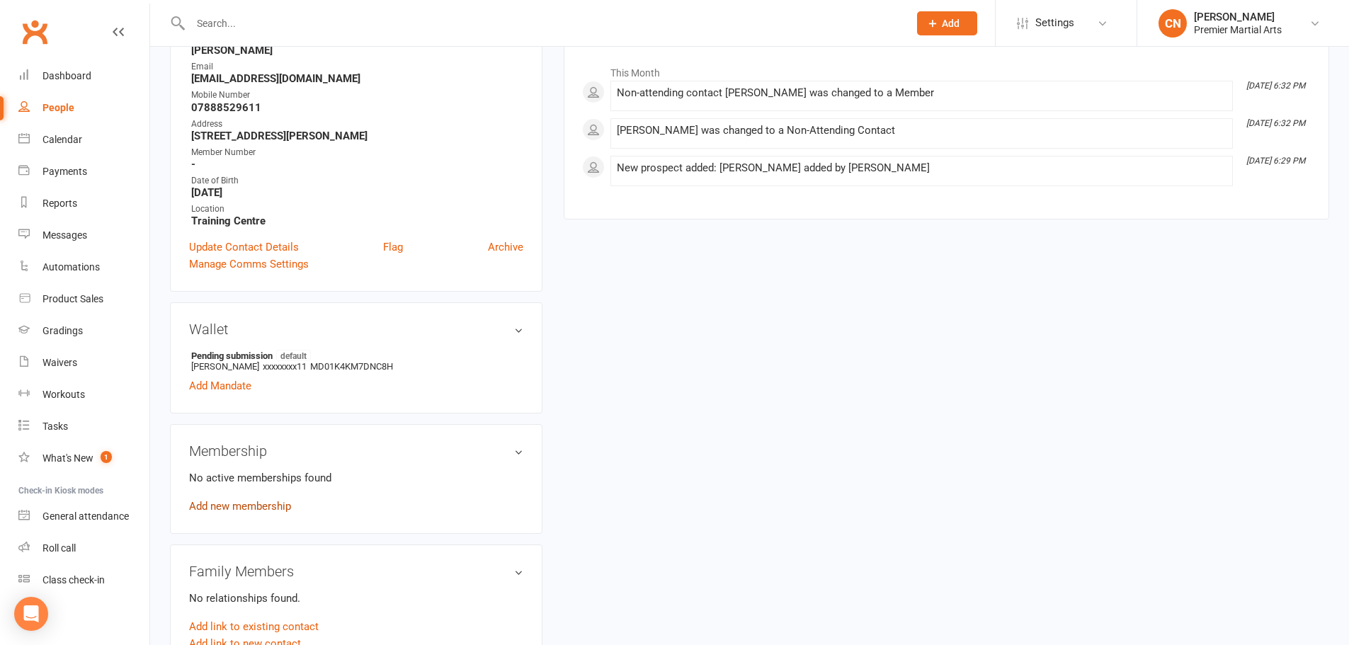
click at [241, 511] on link "Add new membership" at bounding box center [240, 506] width 102 height 13
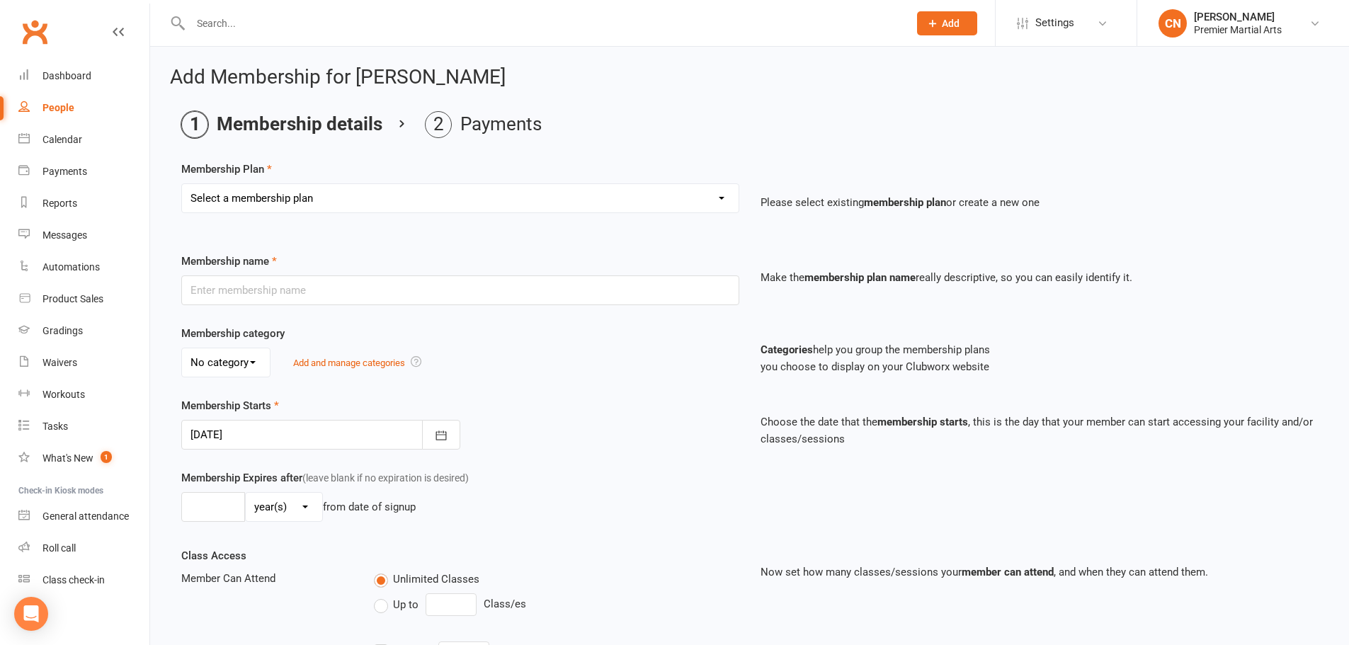
click at [299, 190] on select "Select a membership plan Create new Membership Plan Basic Training Programme Bl…" at bounding box center [460, 198] width 556 height 28
select select "1"
click at [182, 184] on select "Select a membership plan Create new Membership Plan Basic Training Programme Bl…" at bounding box center [460, 198] width 556 height 28
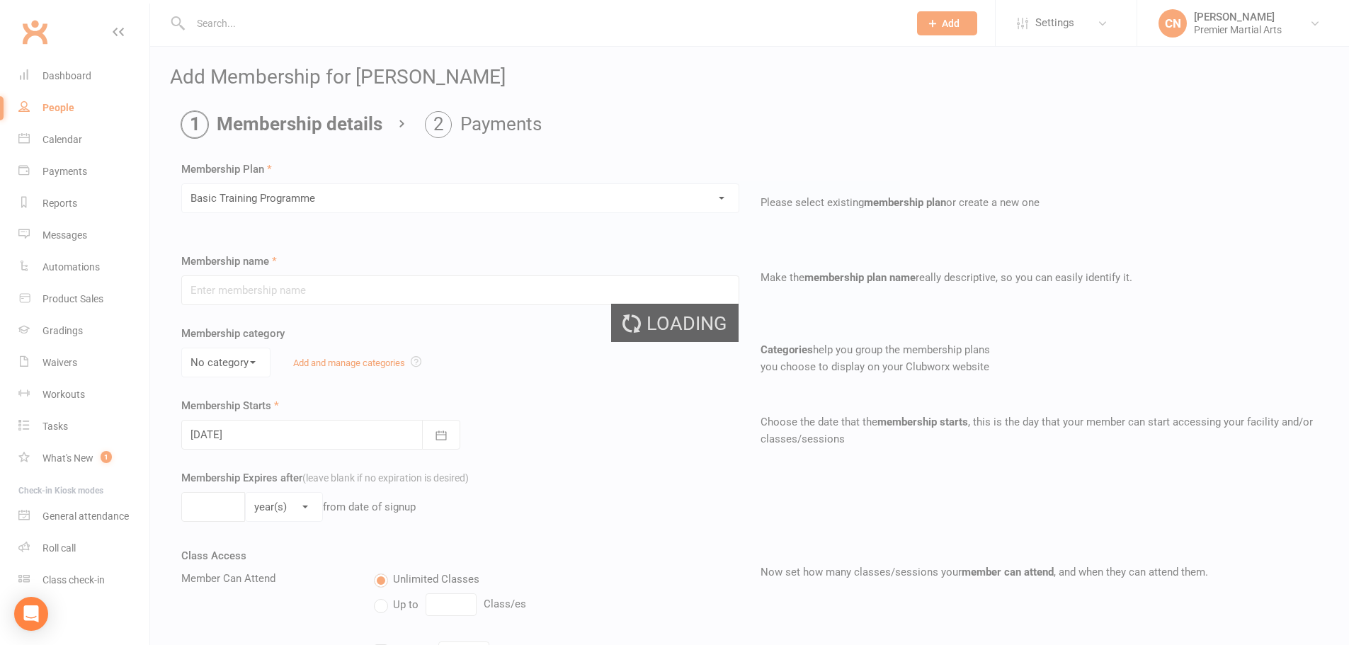
type input "Basic Training Programme"
select select "0"
type input "1"
type input "2"
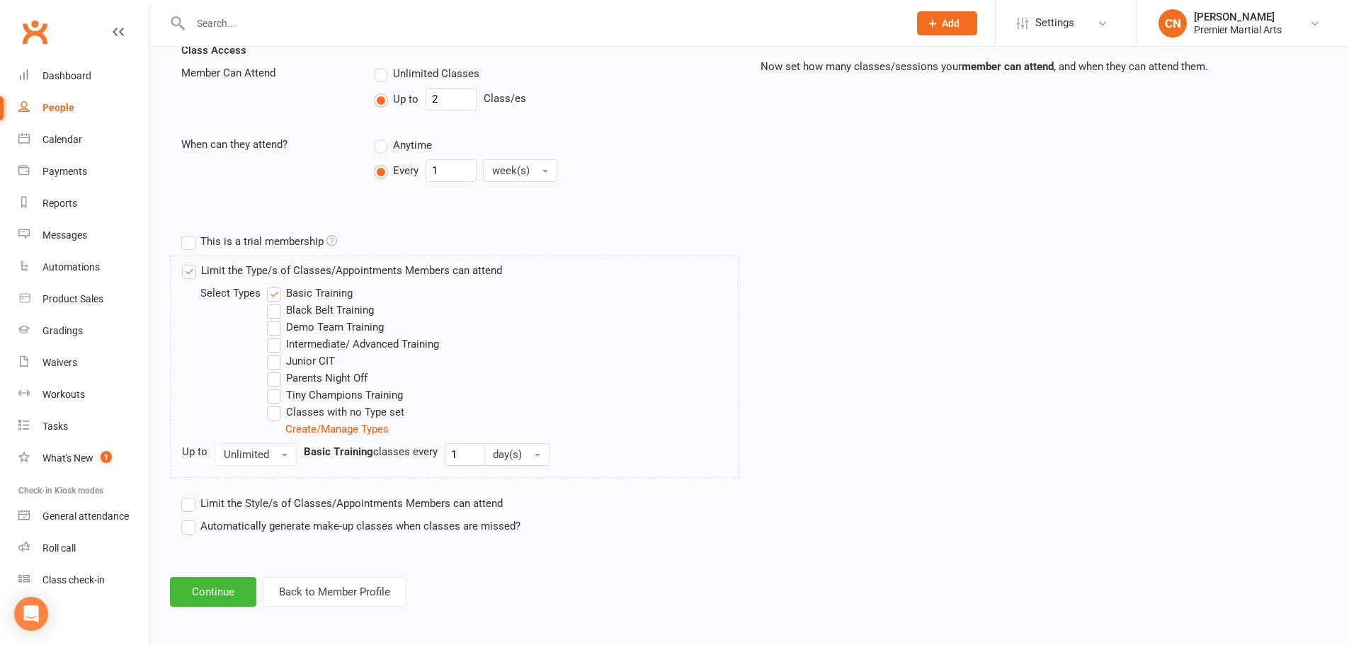
scroll to position [508, 0]
click at [229, 583] on button "Continue" at bounding box center [213, 590] width 86 height 30
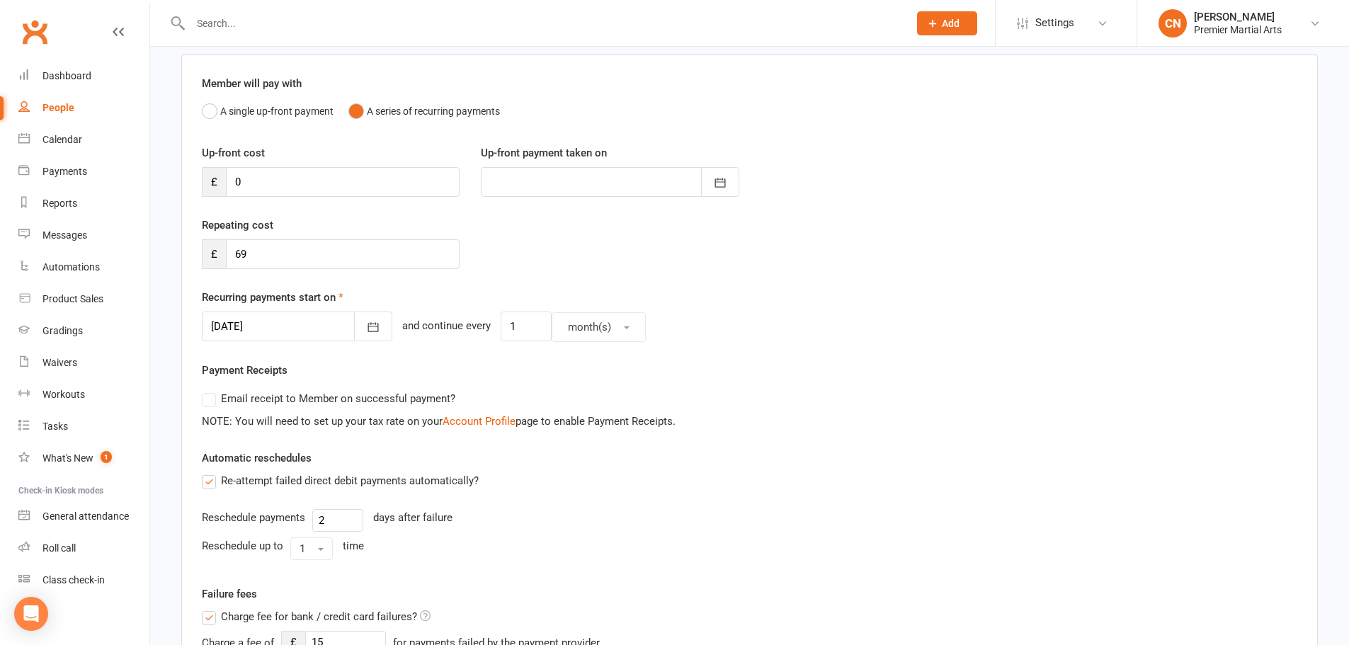
scroll to position [142, 0]
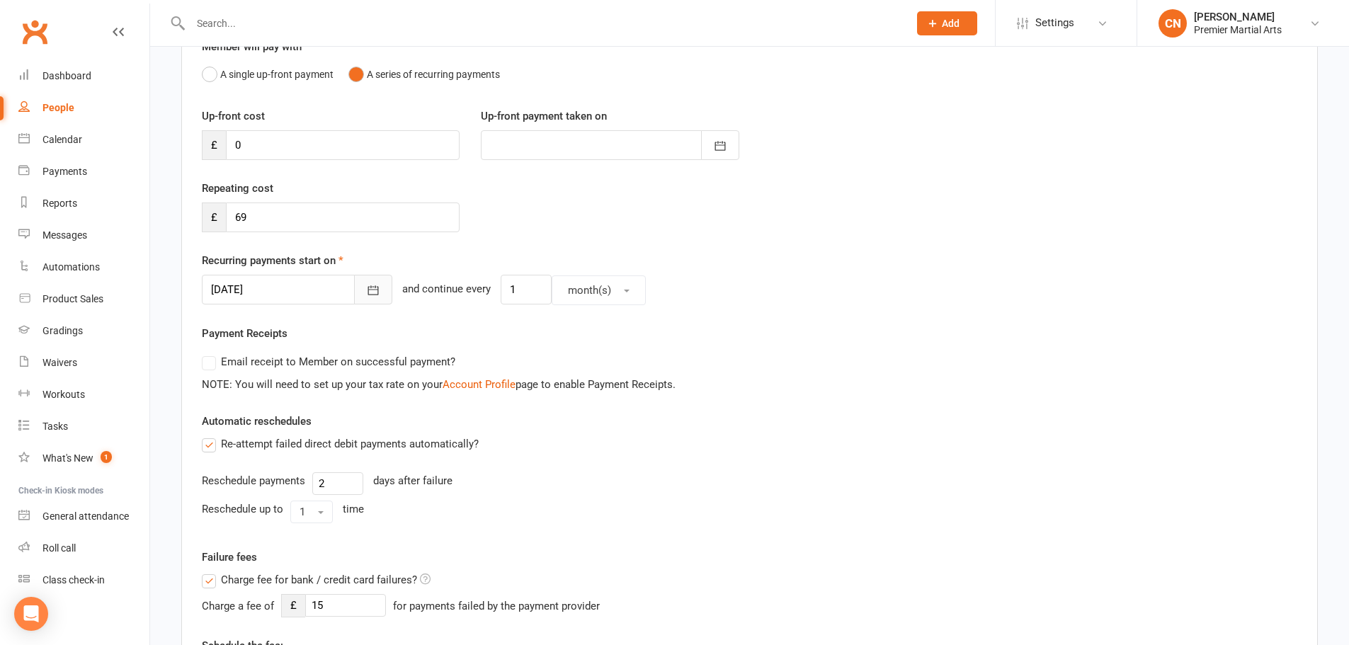
click at [366, 292] on icon "button" at bounding box center [373, 290] width 14 height 14
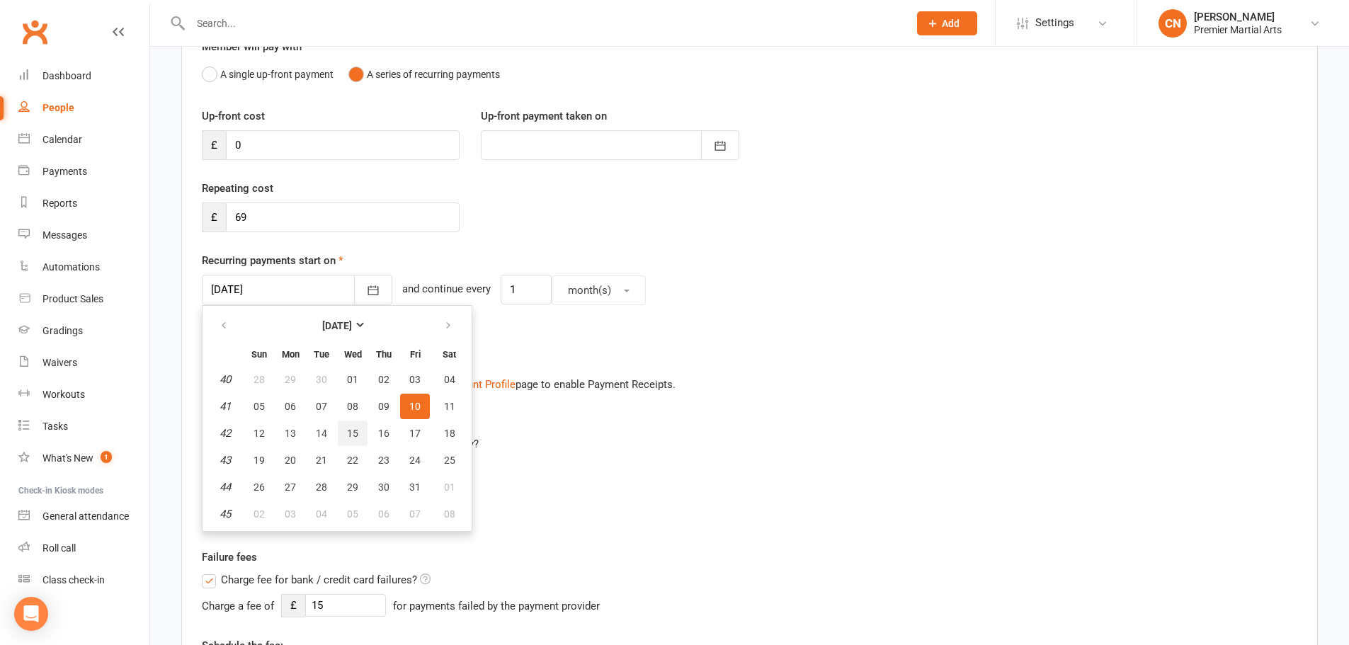
click at [355, 430] on span "15" at bounding box center [352, 433] width 11 height 11
type input "15 Oct 2025"
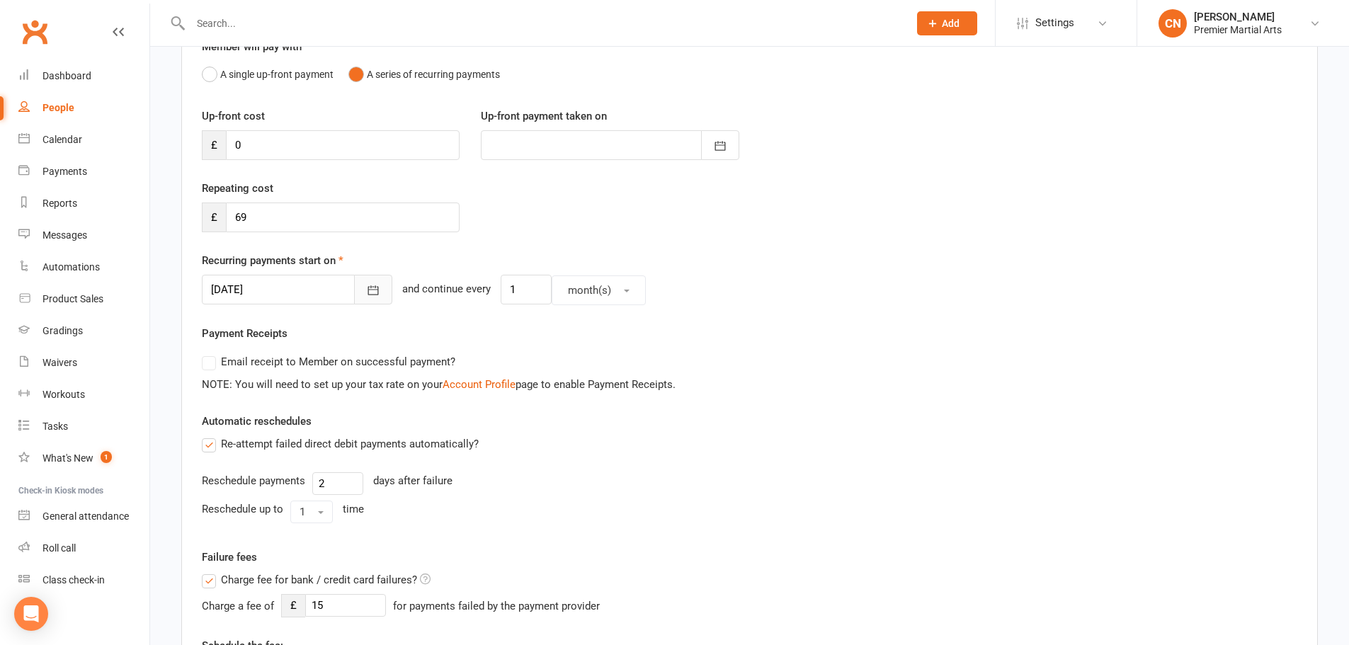
click at [366, 285] on icon "button" at bounding box center [373, 290] width 14 height 14
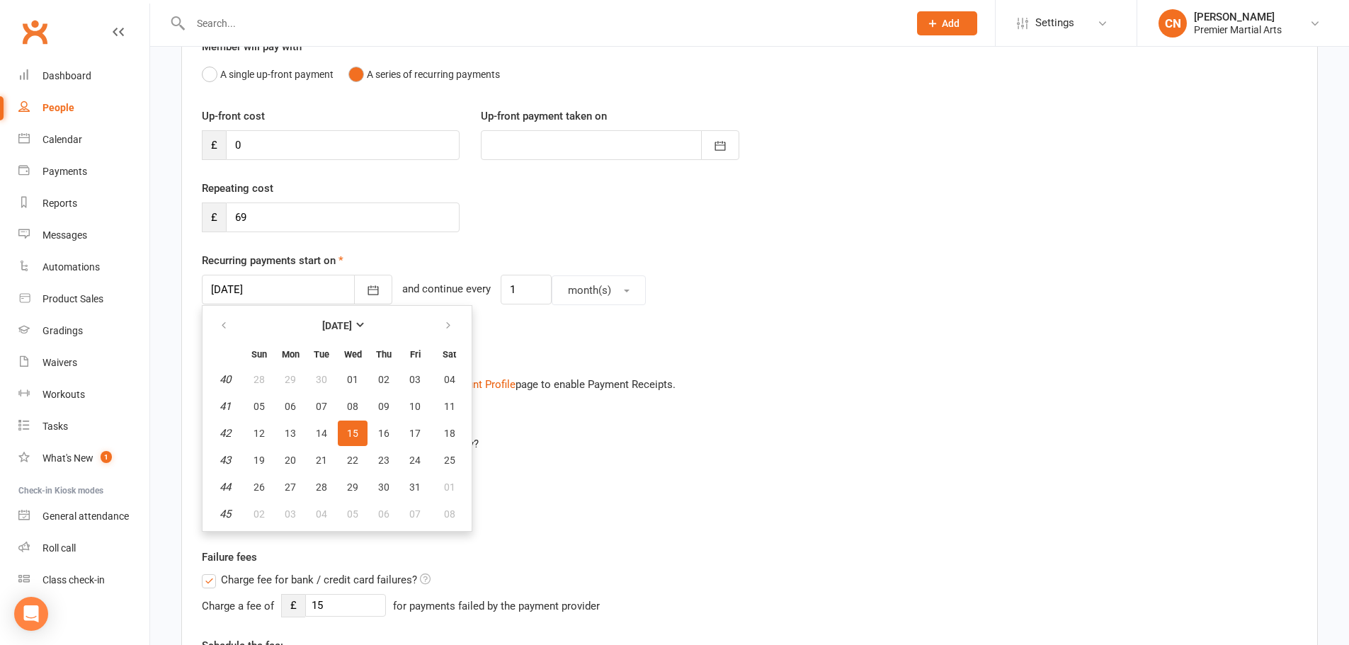
click at [537, 442] on div "Re-attempt failed direct debit payments automatically?" at bounding box center [749, 443] width 1095 height 17
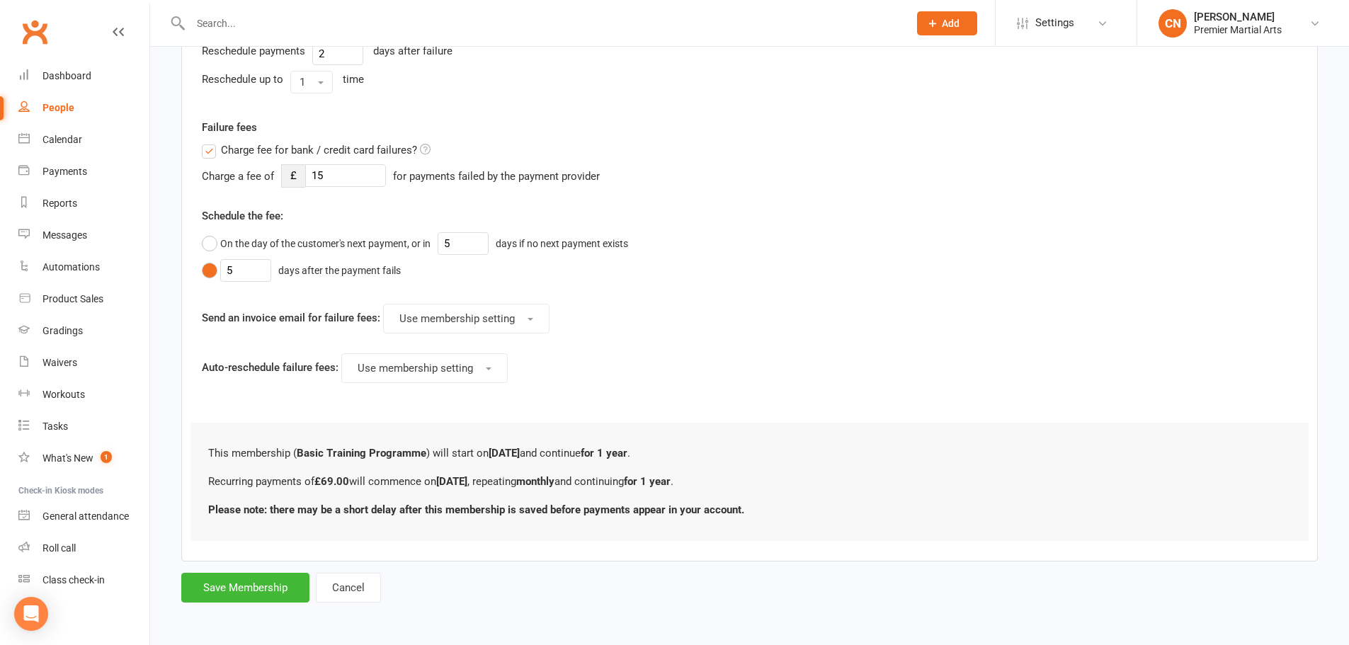
scroll to position [572, 0]
click at [258, 586] on button "Save Membership" at bounding box center [245, 587] width 128 height 30
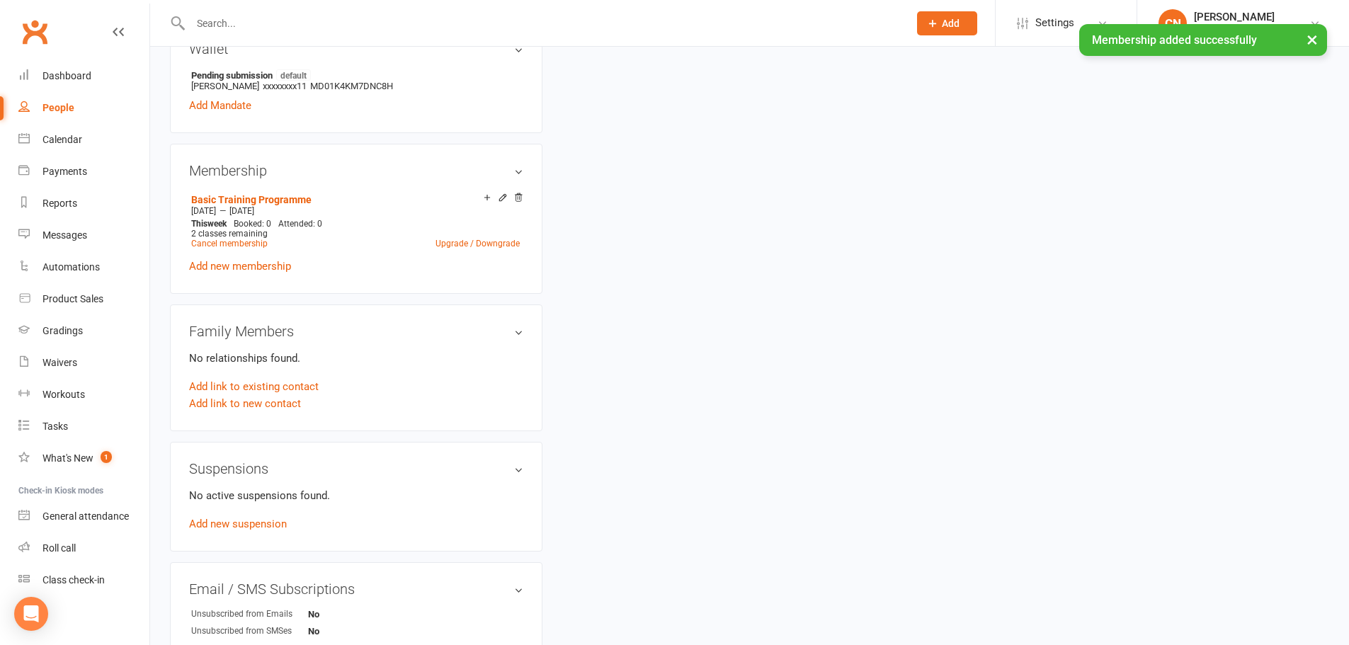
scroll to position [812, 0]
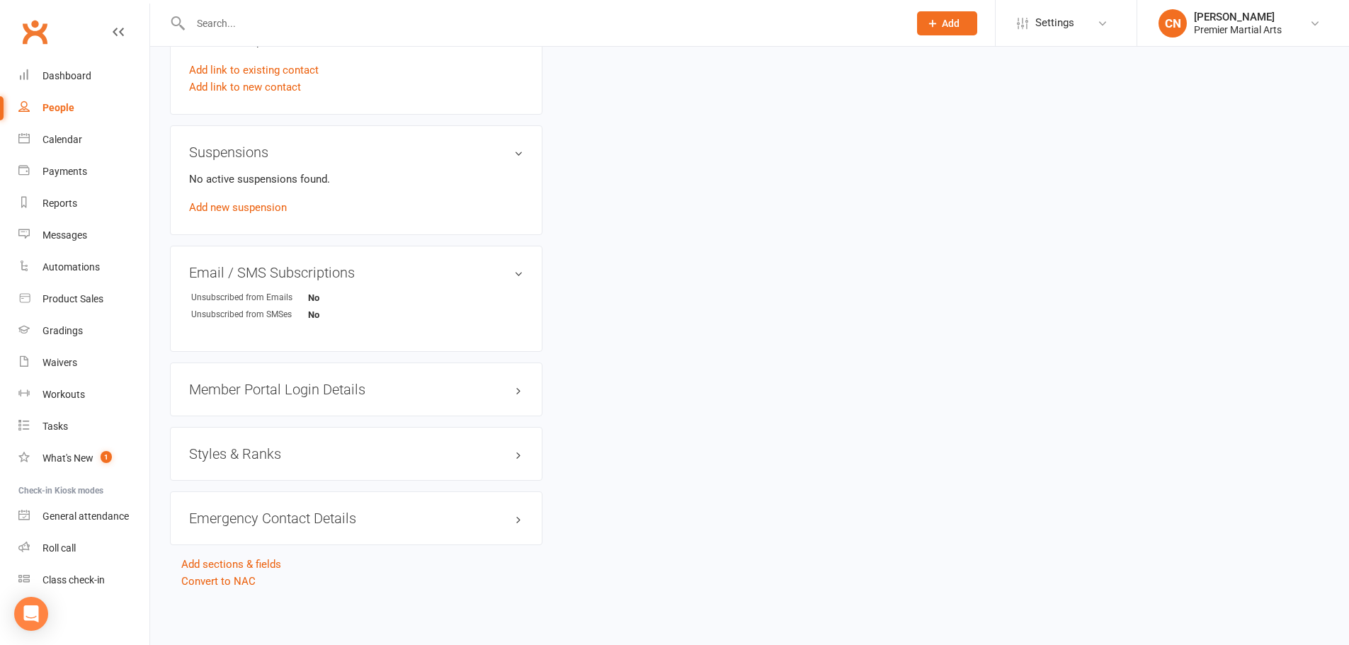
click at [311, 382] on h3 "Member Portal Login Details" at bounding box center [356, 390] width 334 height 16
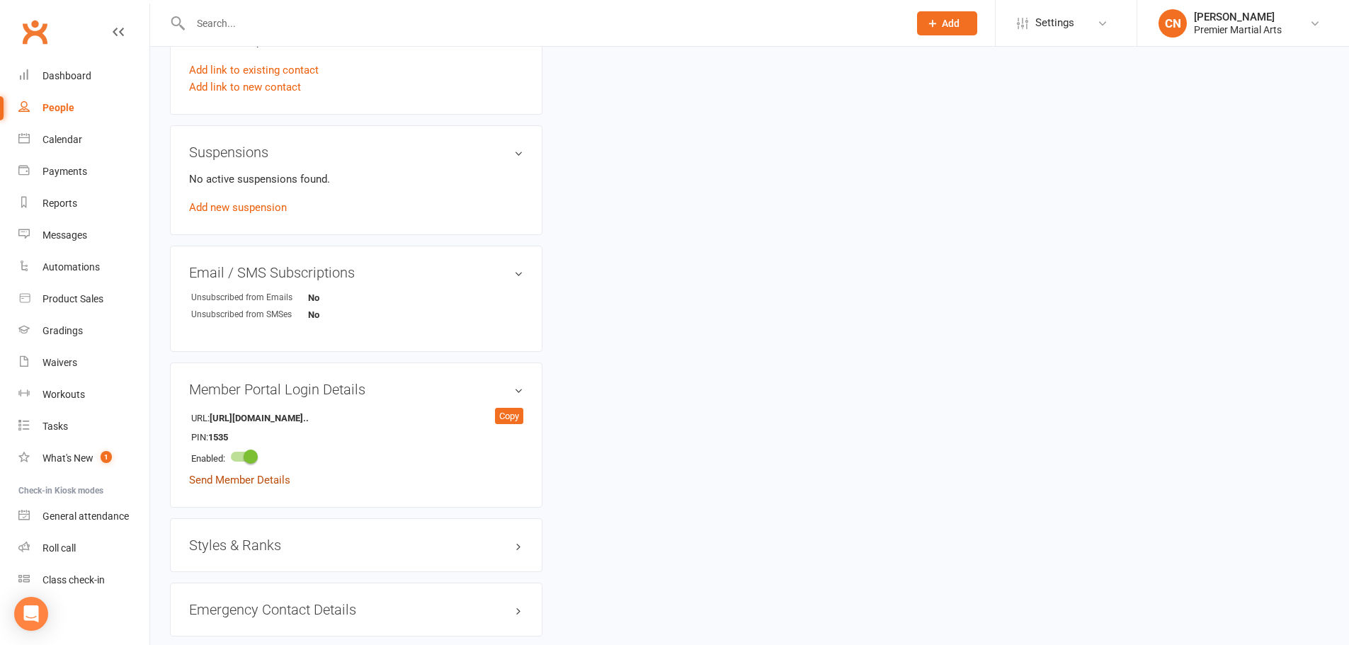
click at [273, 477] on link "Send Member Details" at bounding box center [239, 480] width 101 height 13
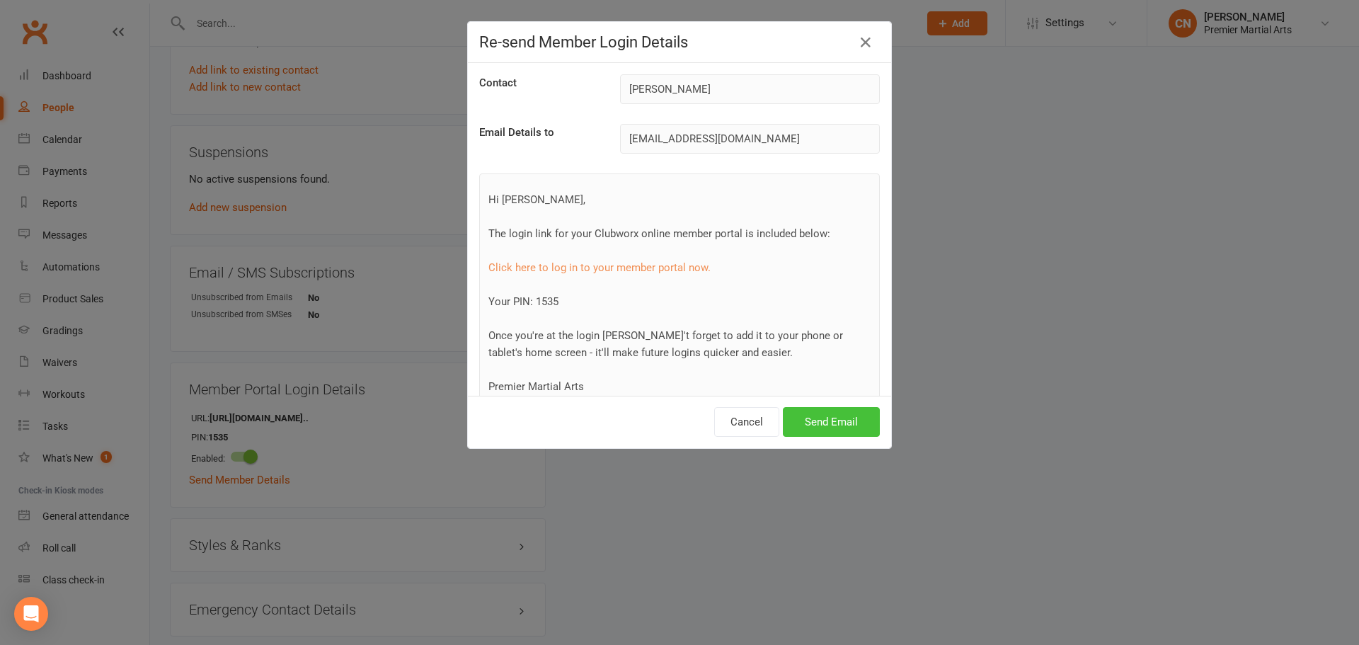
click at [828, 428] on button "Send Email" at bounding box center [831, 422] width 97 height 30
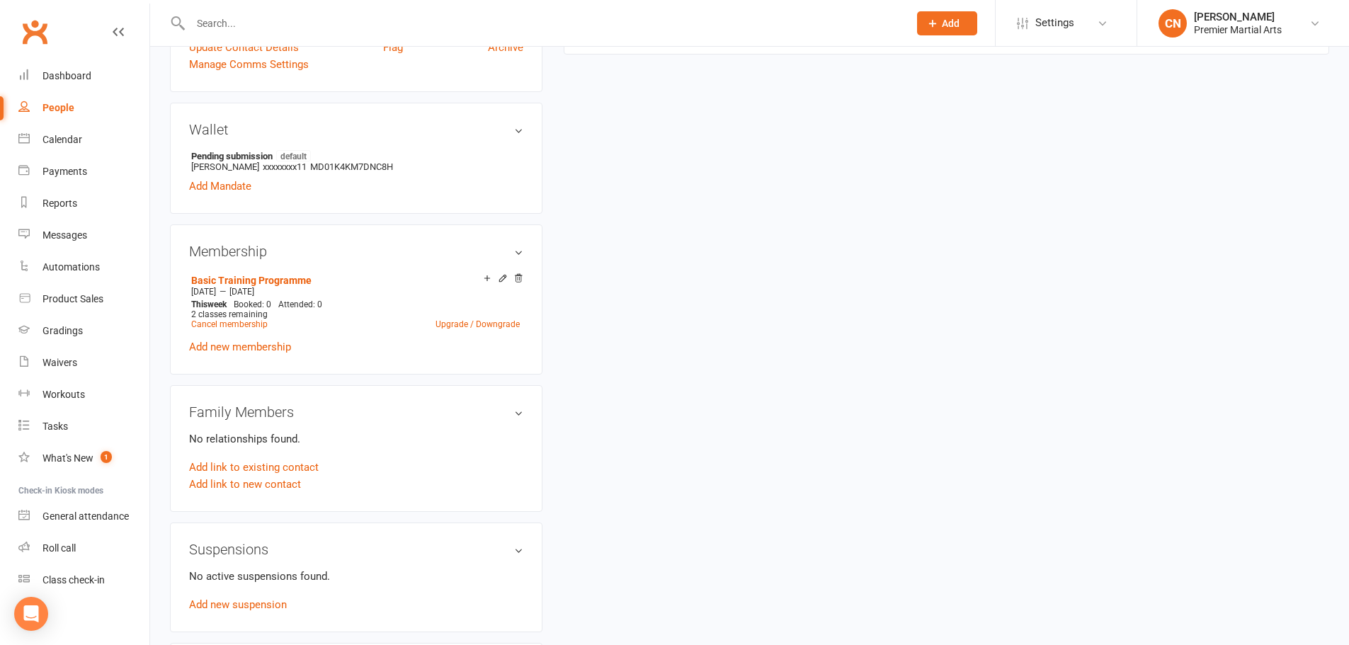
scroll to position [416, 0]
